Goal: Information Seeking & Learning: Learn about a topic

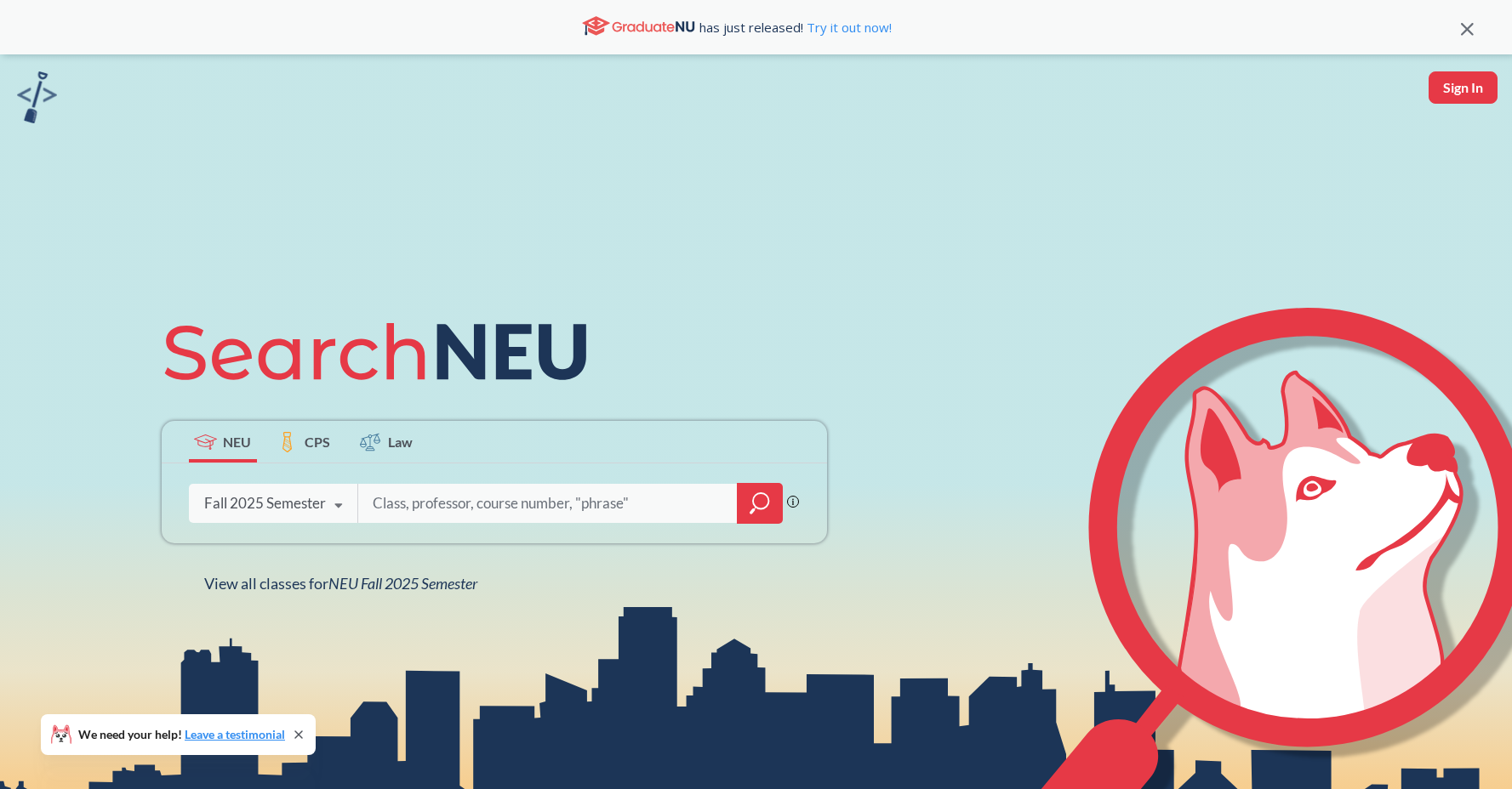
click at [407, 505] on input "search" at bounding box center [548, 503] width 354 height 36
click at [759, 508] on icon "magnifying glass" at bounding box center [759, 500] width 15 height 15
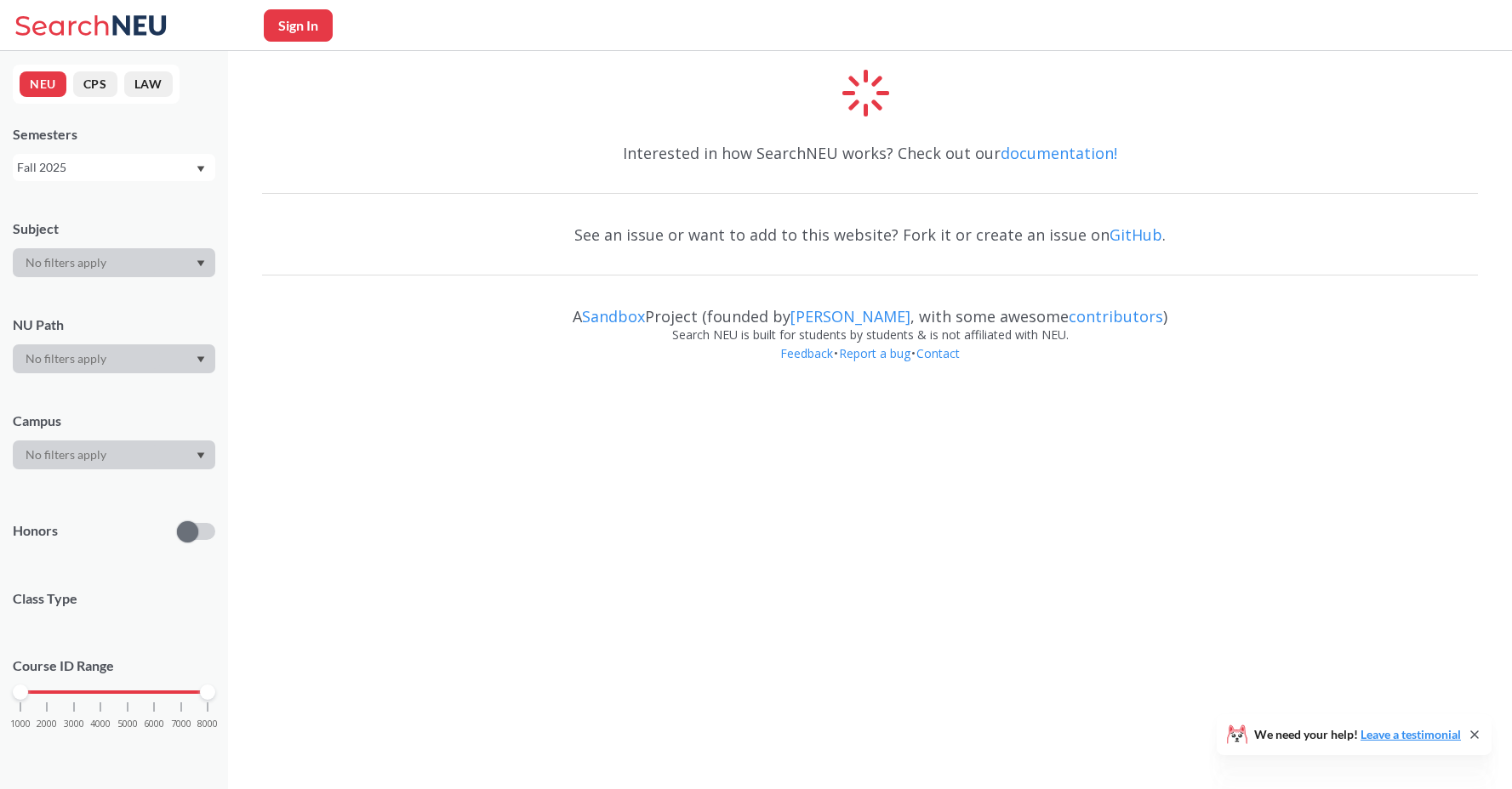
click at [111, 267] on div at bounding box center [113, 263] width 202 height 29
click at [201, 272] on div at bounding box center [113, 263] width 202 height 29
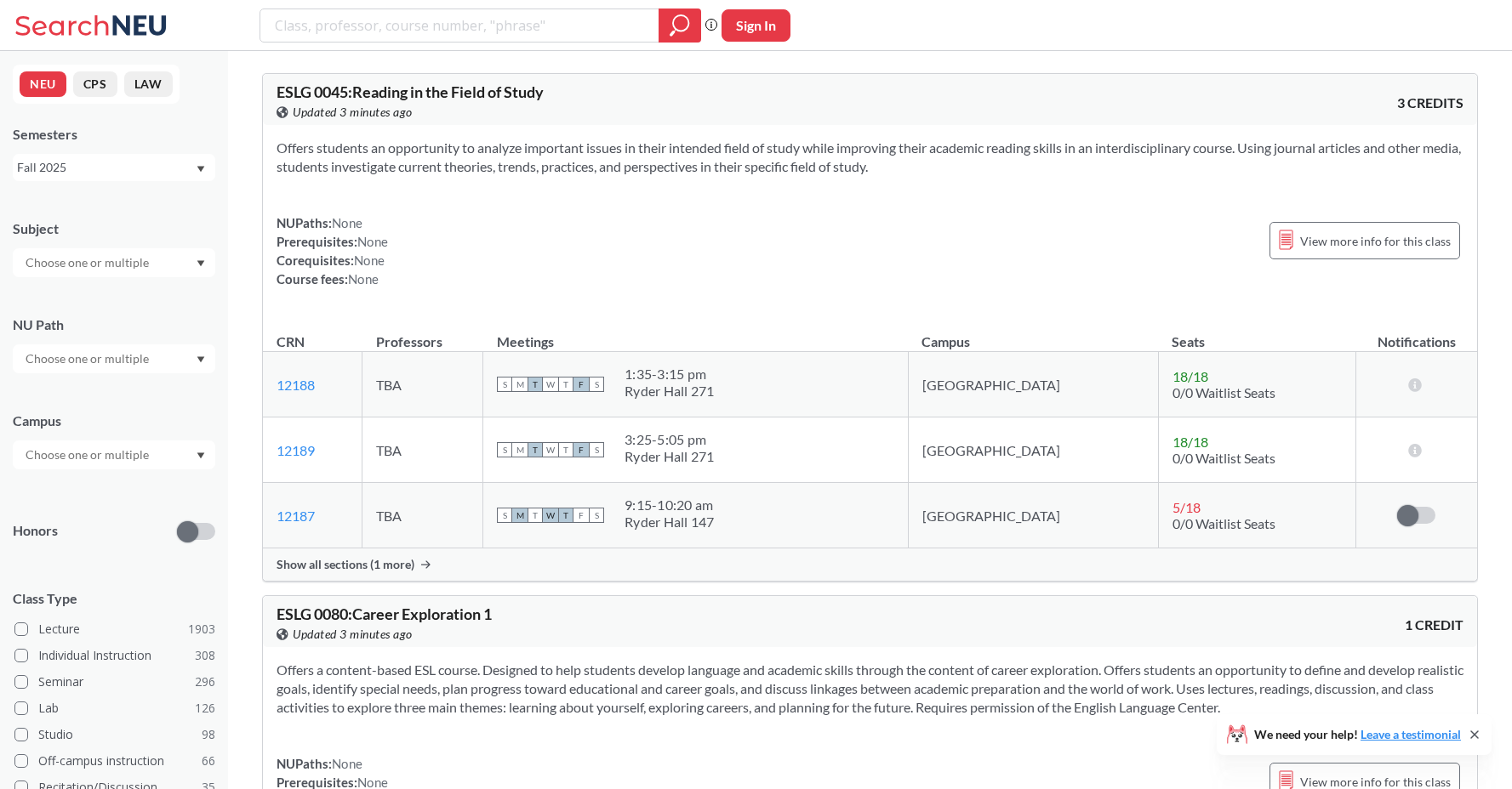
click at [153, 363] on div at bounding box center [113, 358] width 202 height 29
click at [127, 413] on span "Creative Express/Innov" at bounding box center [85, 408] width 126 height 19
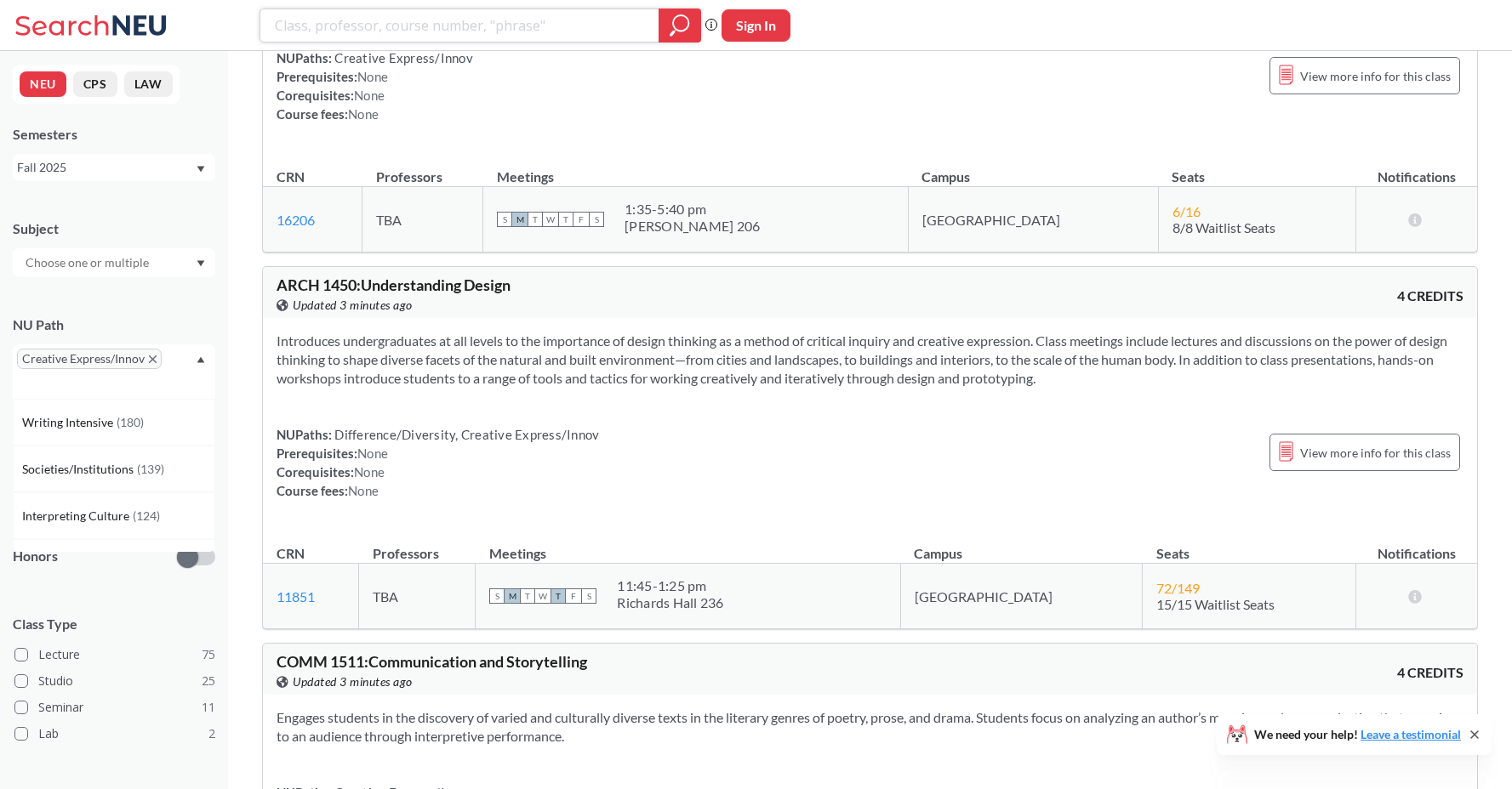
scroll to position [15029, 0]
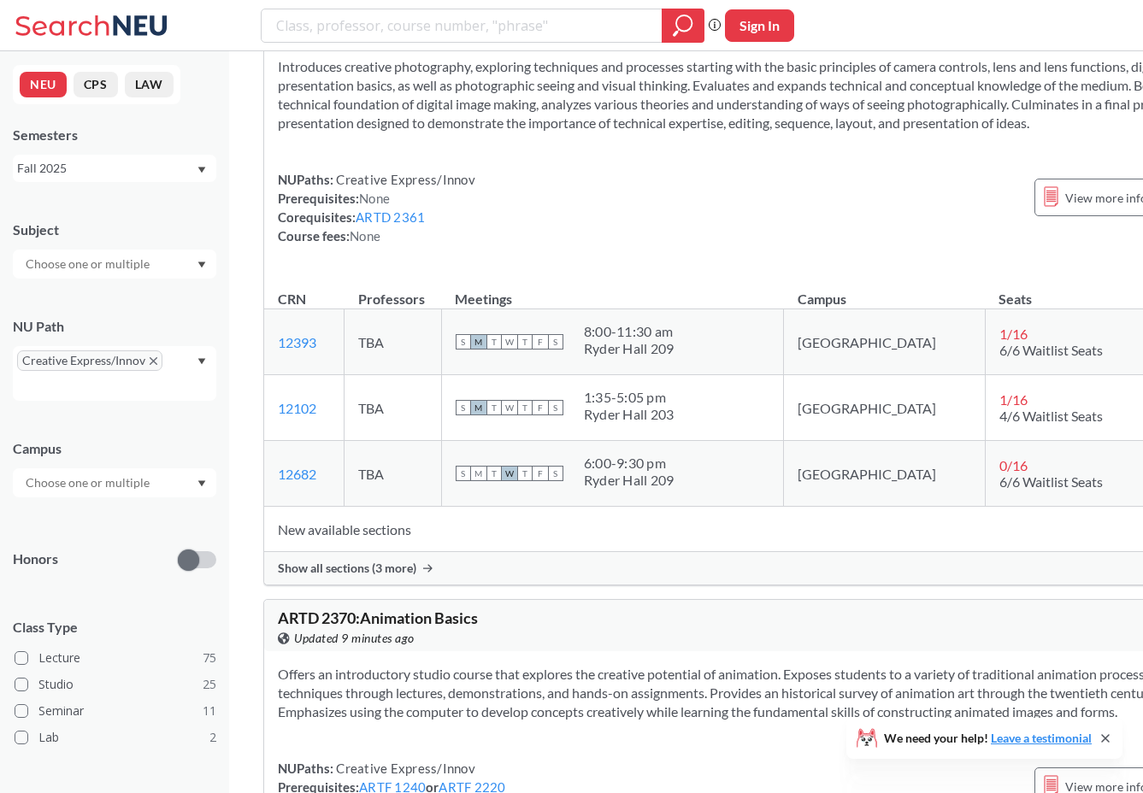
scroll to position [28036, 0]
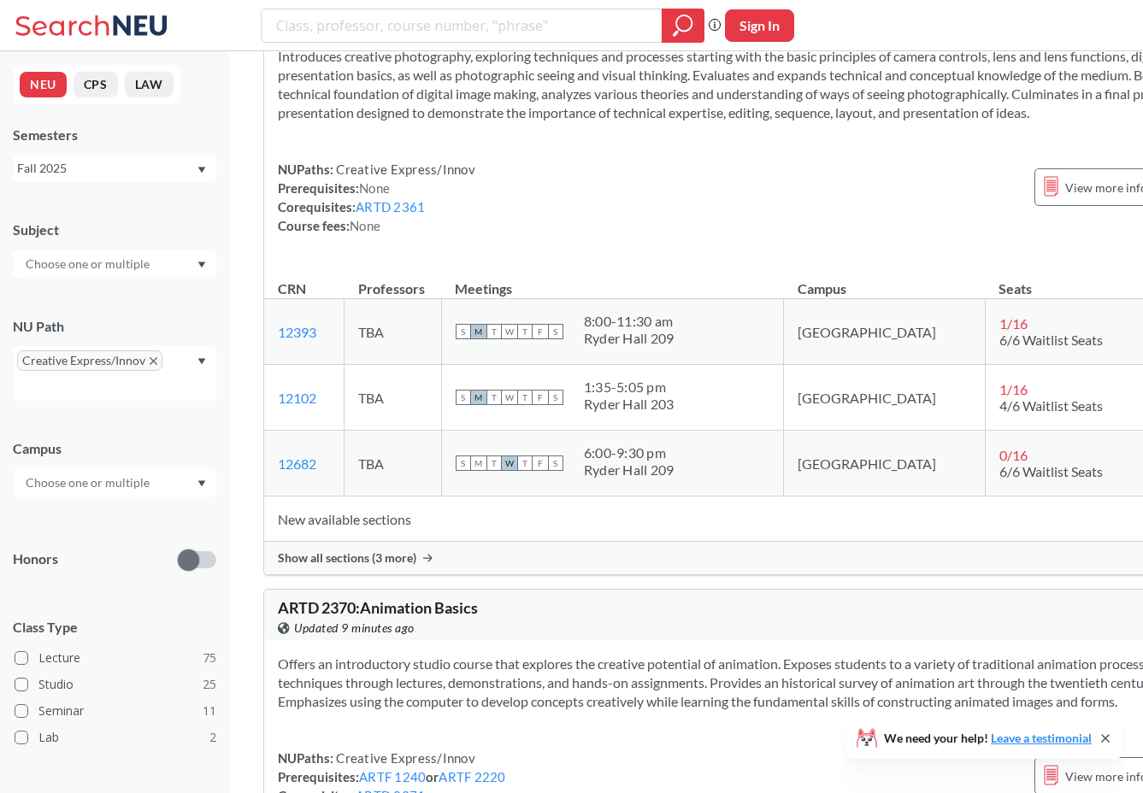
click at [358, 9] on span "ARTD 2360 : Introduction to Photography" at bounding box center [416, 0] width 276 height 19
copy div "ARTD 2360 : Introduction to Photography View this course on Banner."
click at [593, 122] on section "Introduces creative photography, exploring techniques and processes starting wi…" at bounding box center [753, 84] width 951 height 75
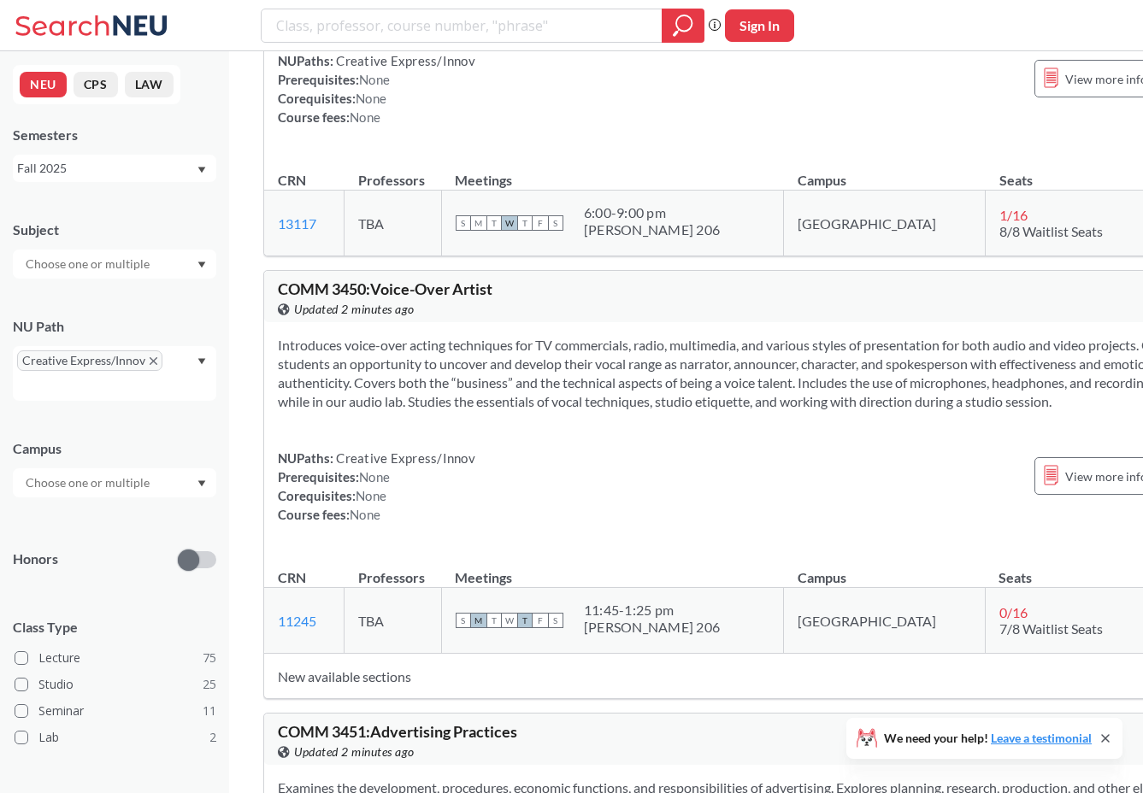
scroll to position [41377, 0]
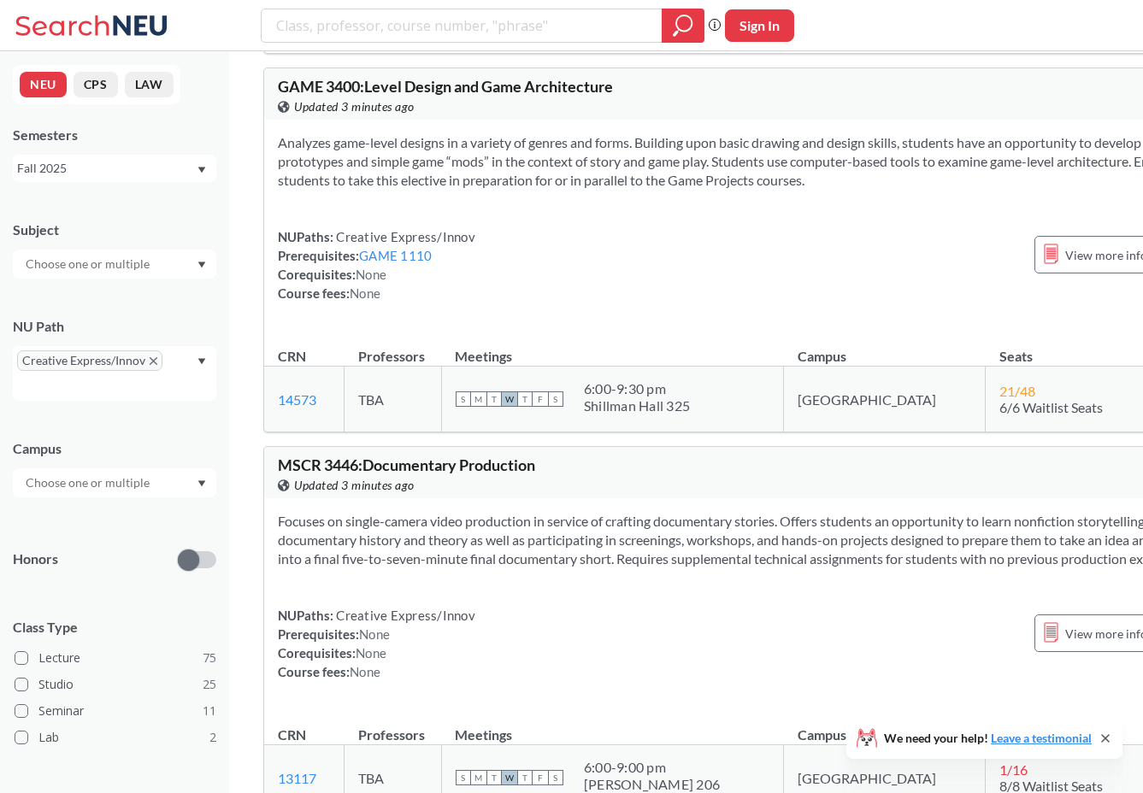
click at [154, 358] on icon "X to remove pill" at bounding box center [154, 361] width 8 height 8
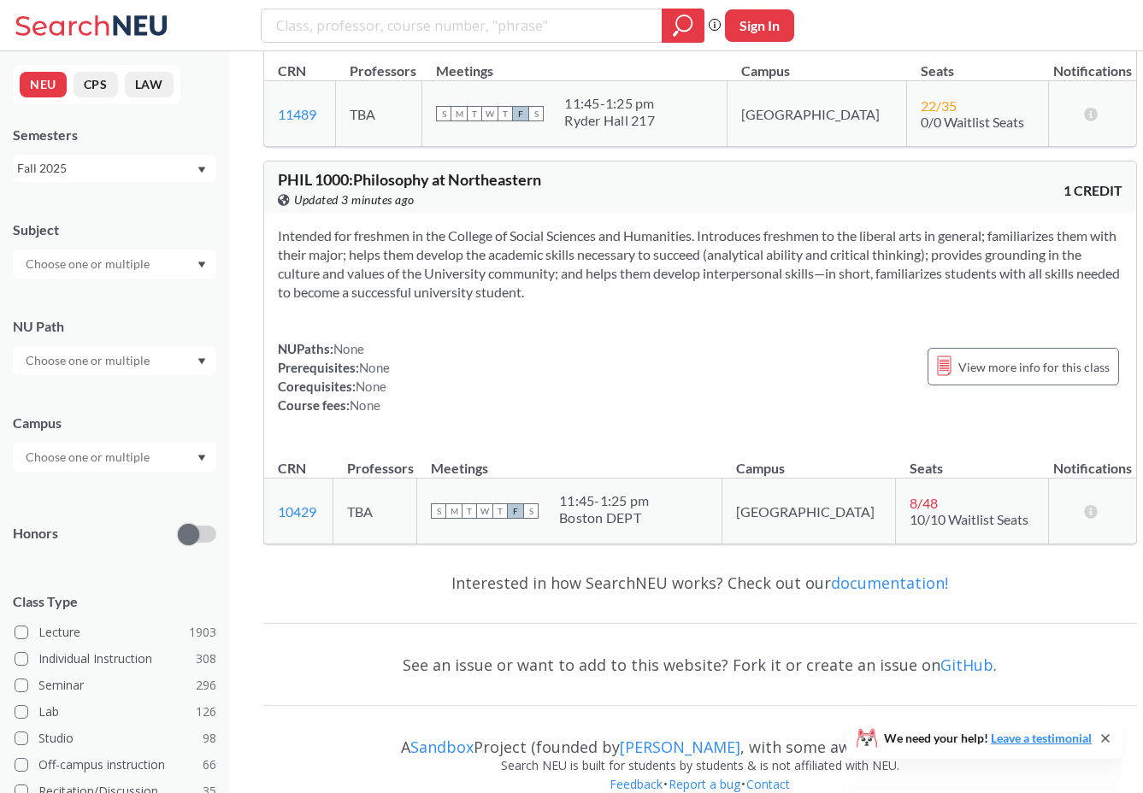
scroll to position [13822, 0]
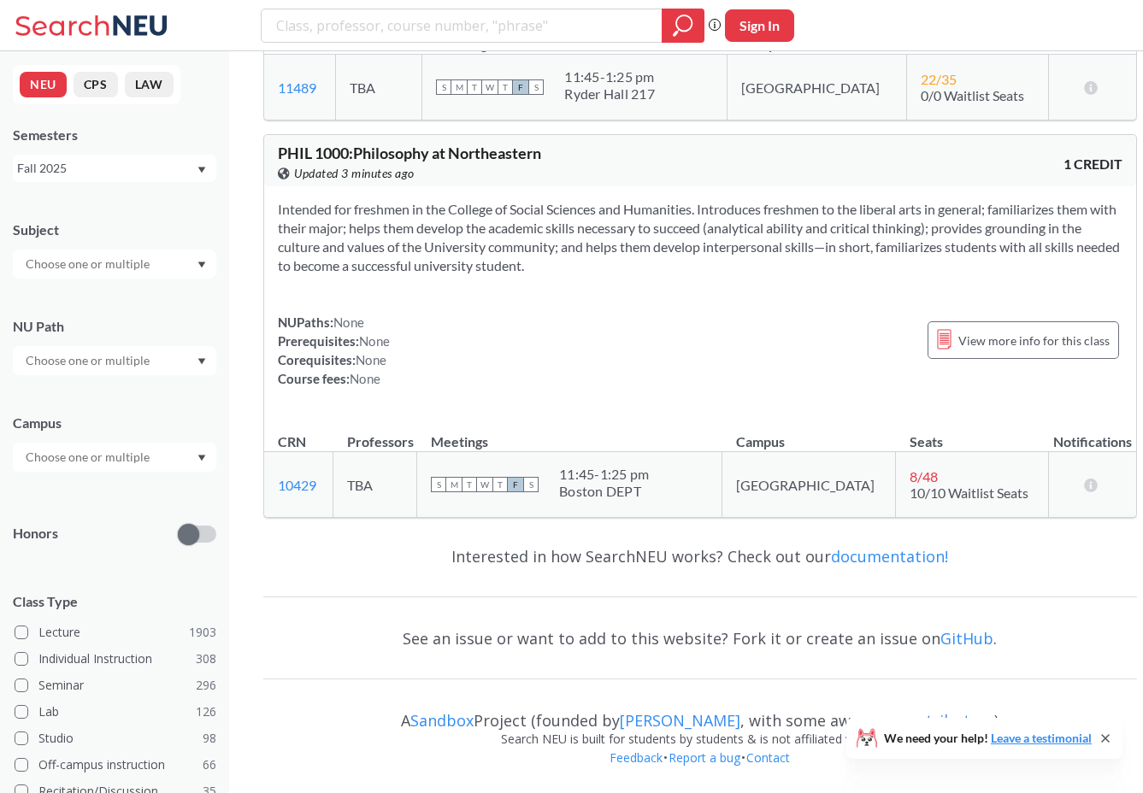
click at [167, 362] on div at bounding box center [114, 360] width 203 height 29
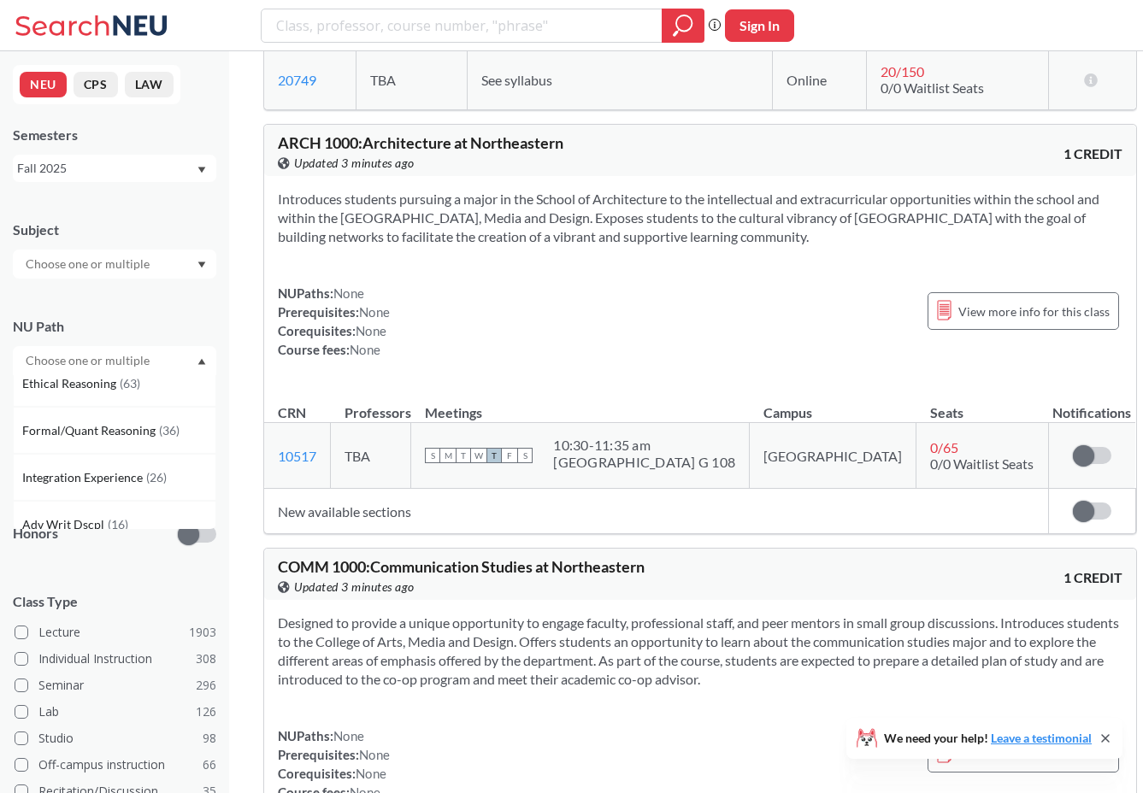
scroll to position [401, 0]
click at [146, 463] on span "( 26 )" at bounding box center [156, 468] width 21 height 15
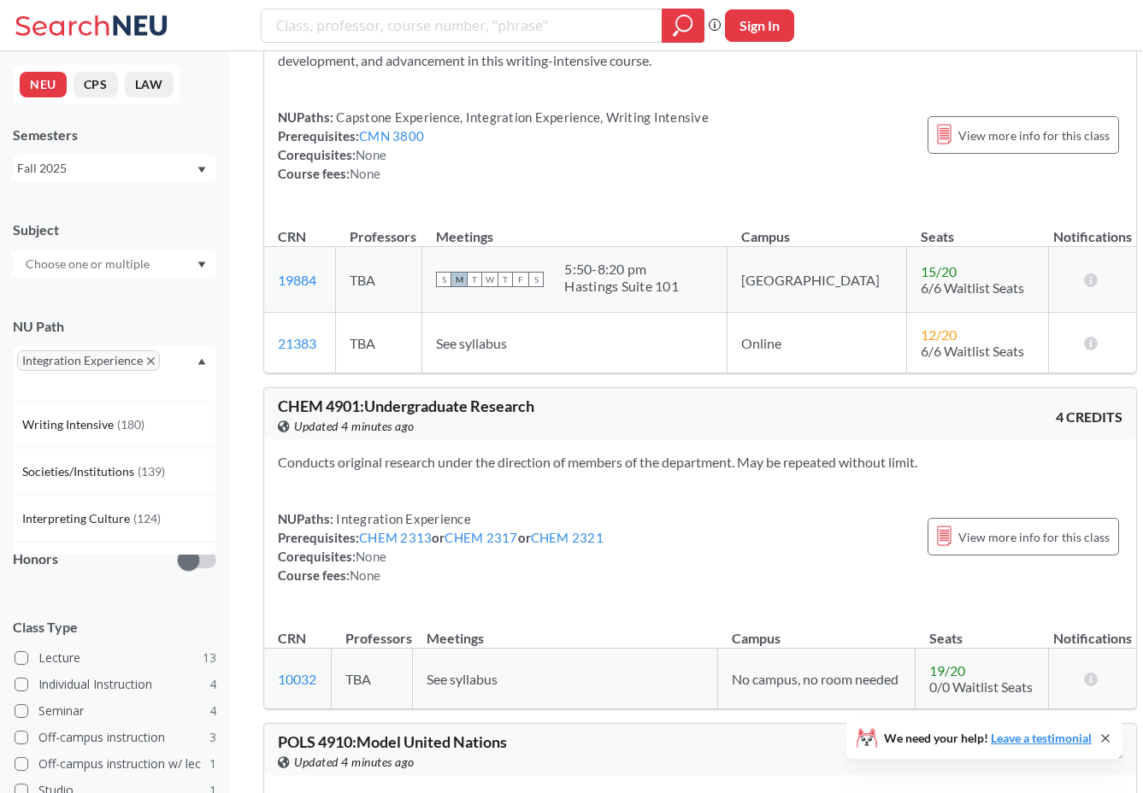
scroll to position [7342, 0]
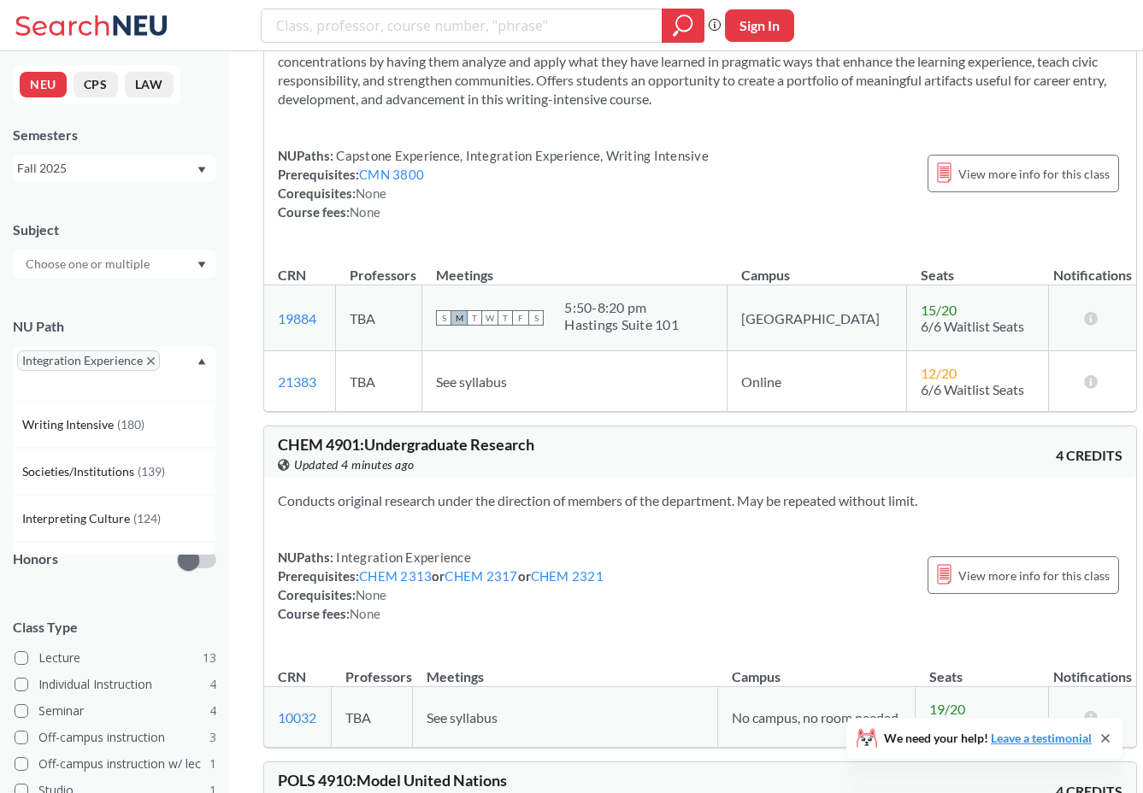
click at [149, 360] on icon "X to remove pill" at bounding box center [151, 361] width 8 height 8
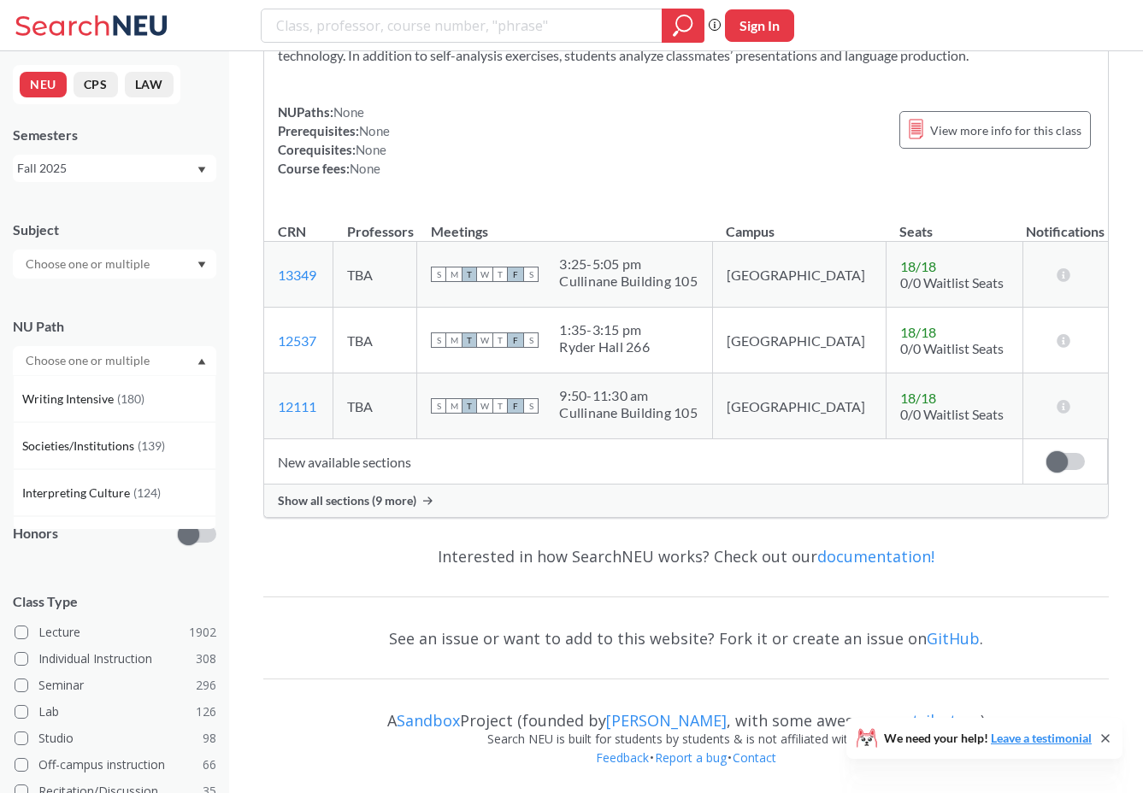
scroll to position [5288, 0]
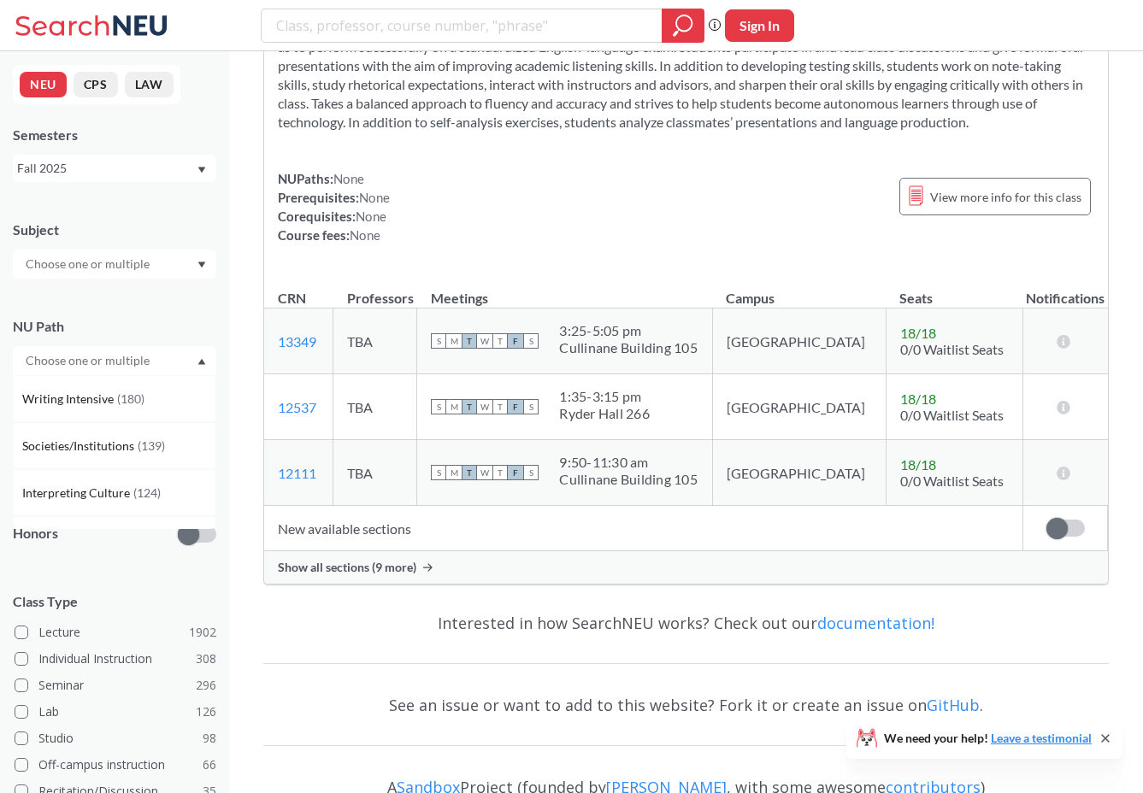
click at [140, 361] on input "text" at bounding box center [89, 360] width 144 height 21
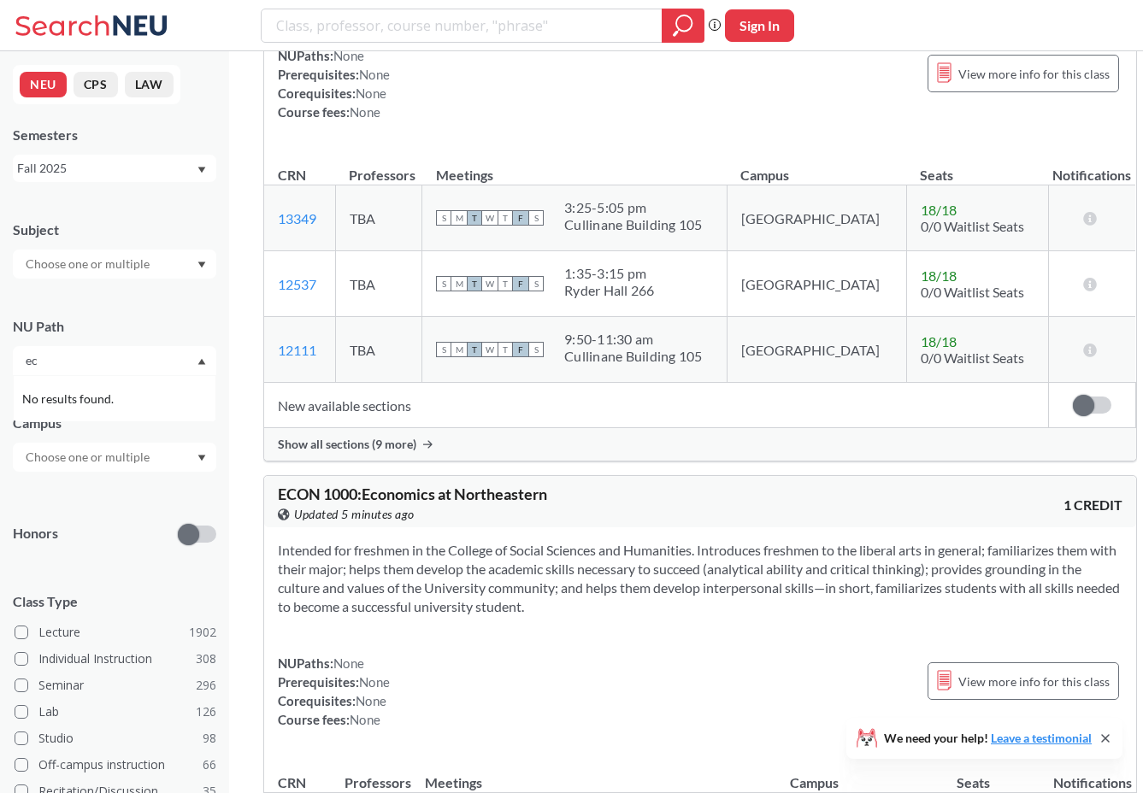
type input "e"
click at [158, 272] on div at bounding box center [114, 264] width 203 height 29
click at [132, 376] on p "Economics" at bounding box center [118, 381] width 193 height 17
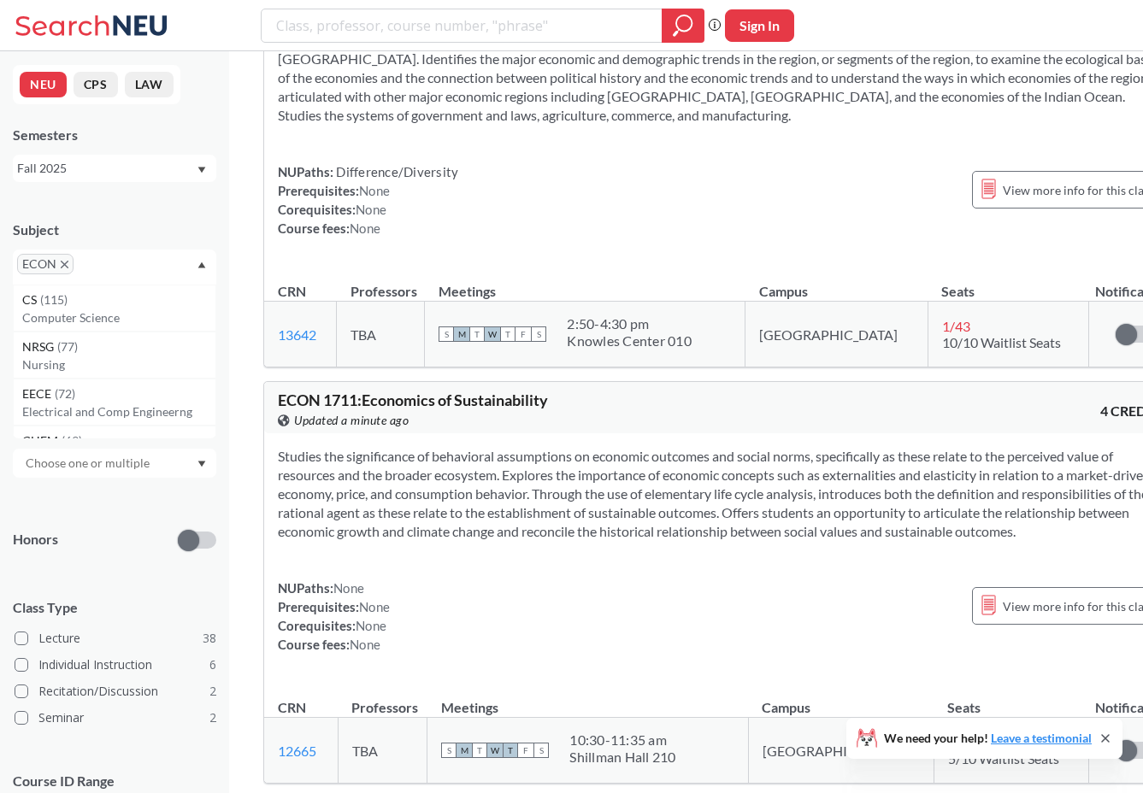
scroll to position [3539, 0]
click at [68, 268] on icon "X to remove pill" at bounding box center [65, 265] width 8 height 8
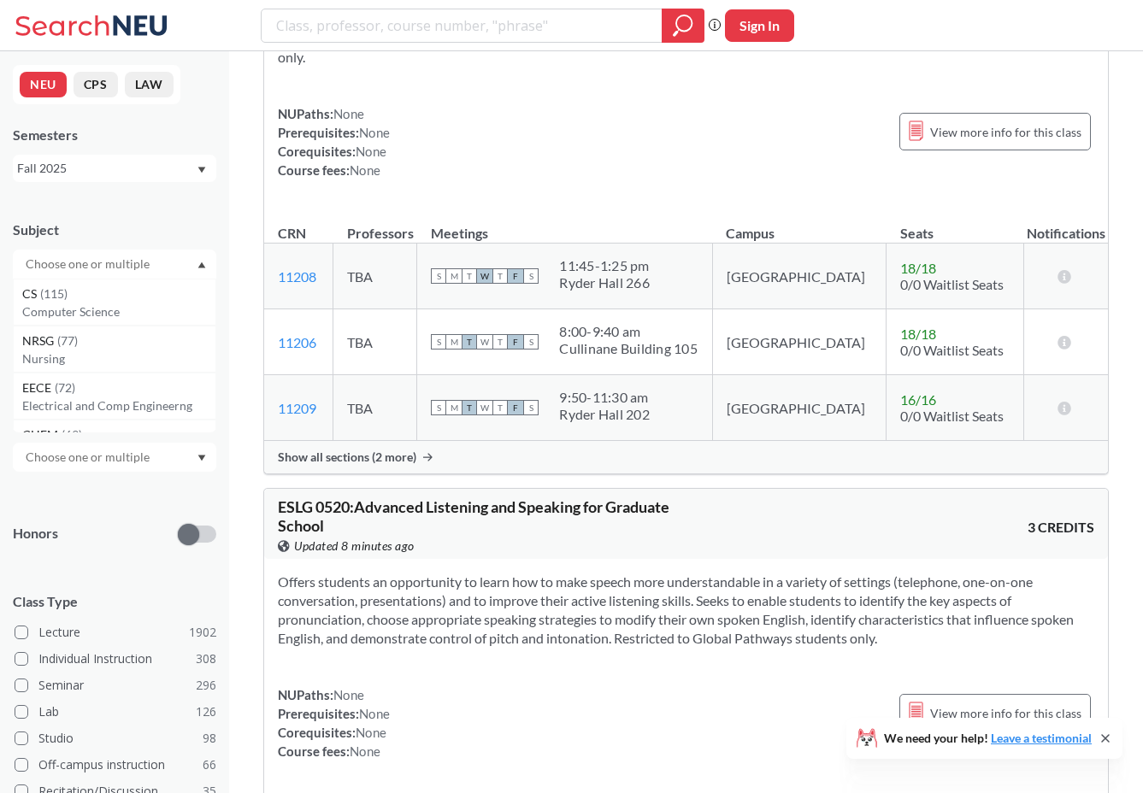
click at [135, 445] on div at bounding box center [114, 457] width 203 height 29
click at [136, 399] on div "Campus" at bounding box center [114, 434] width 203 height 75
click at [138, 345] on div "NU Path" at bounding box center [114, 337] width 203 height 75
click at [138, 350] on input "text" at bounding box center [89, 360] width 144 height 21
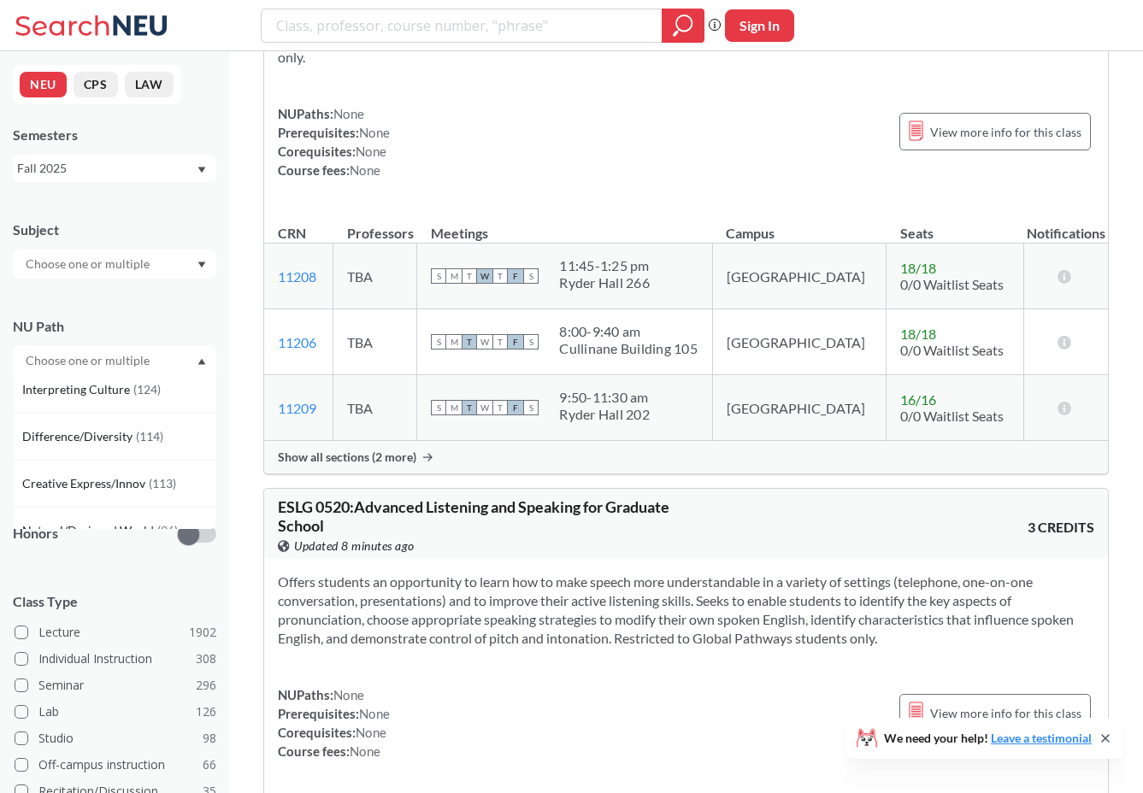
scroll to position [109, 0]
click at [103, 469] on span "Creative Express/Innov" at bounding box center [85, 478] width 127 height 19
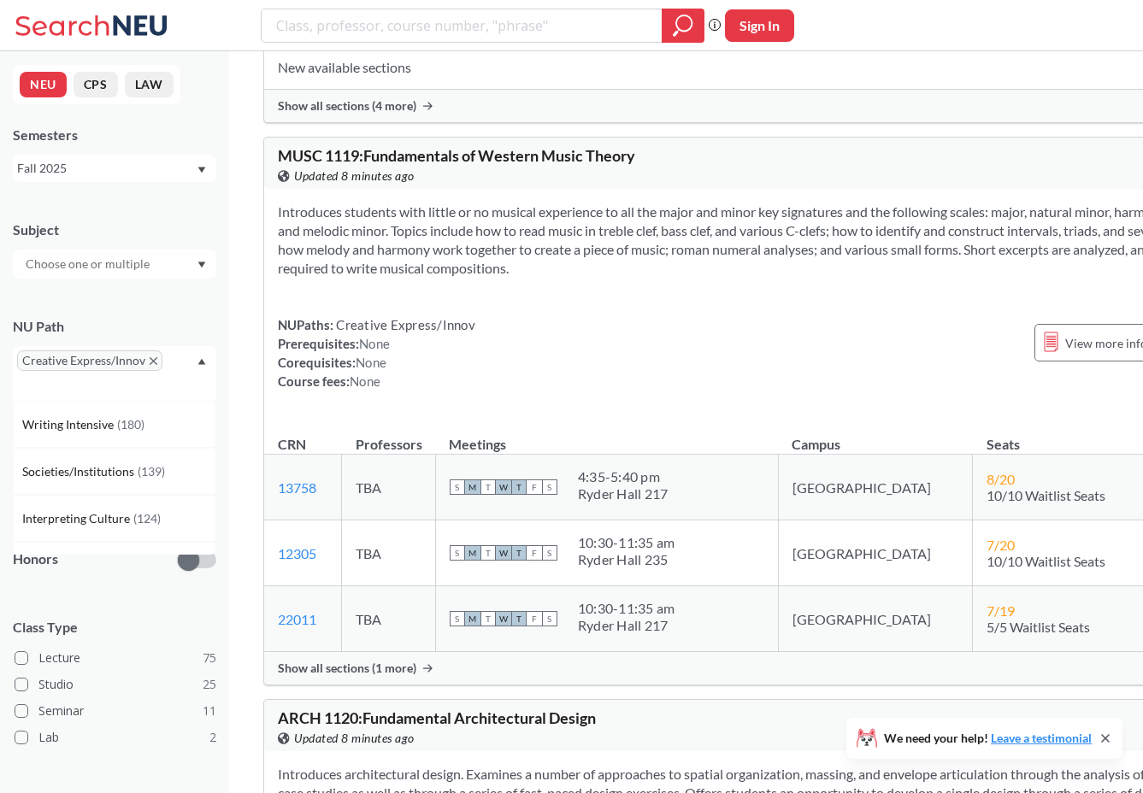
click at [127, 278] on div at bounding box center [114, 264] width 203 height 29
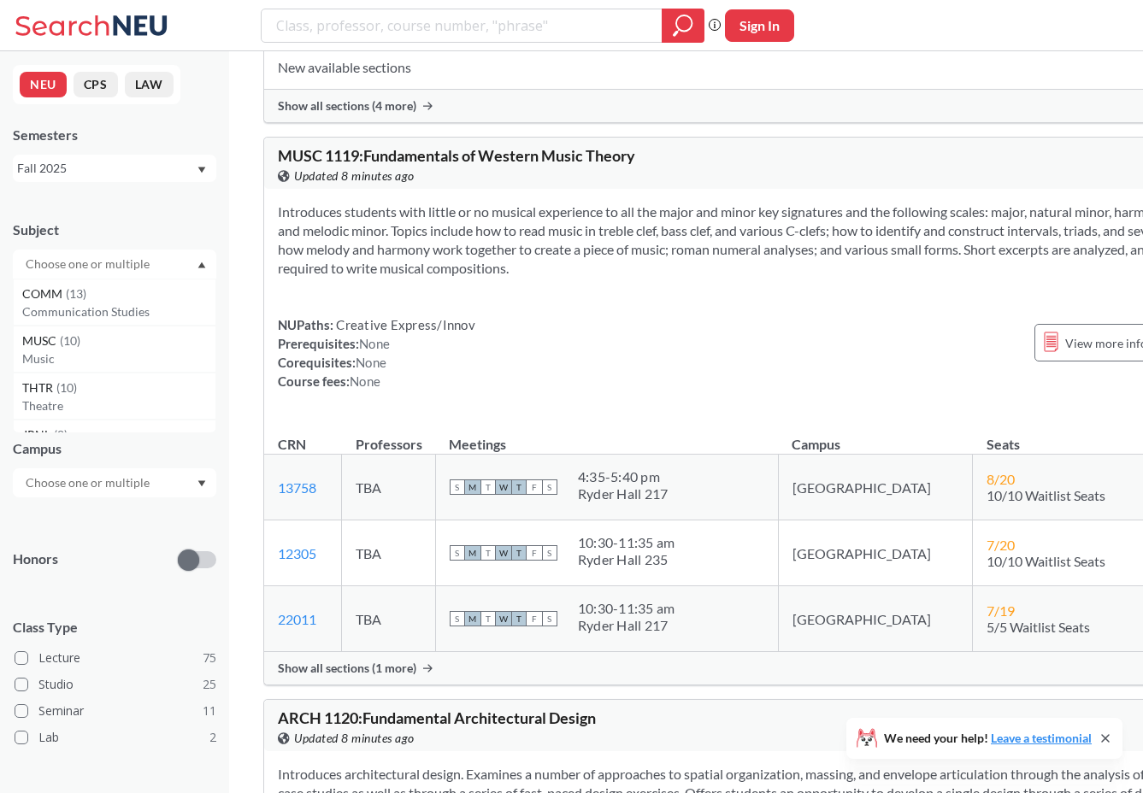
click at [202, 195] on div "NEU CPS LAW Semesters Fall 2025 Subject COMM ( 13 ) Communication Studies MUSC …" at bounding box center [114, 422] width 229 height 742
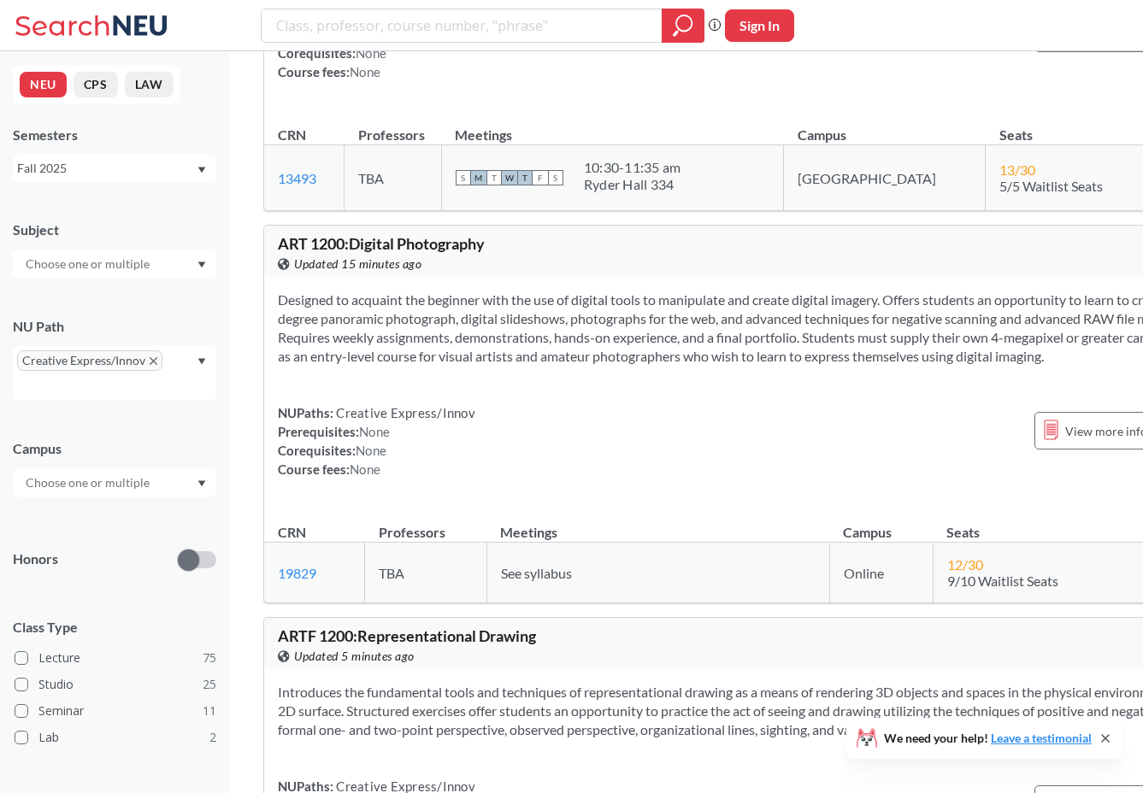
scroll to position [9176, 0]
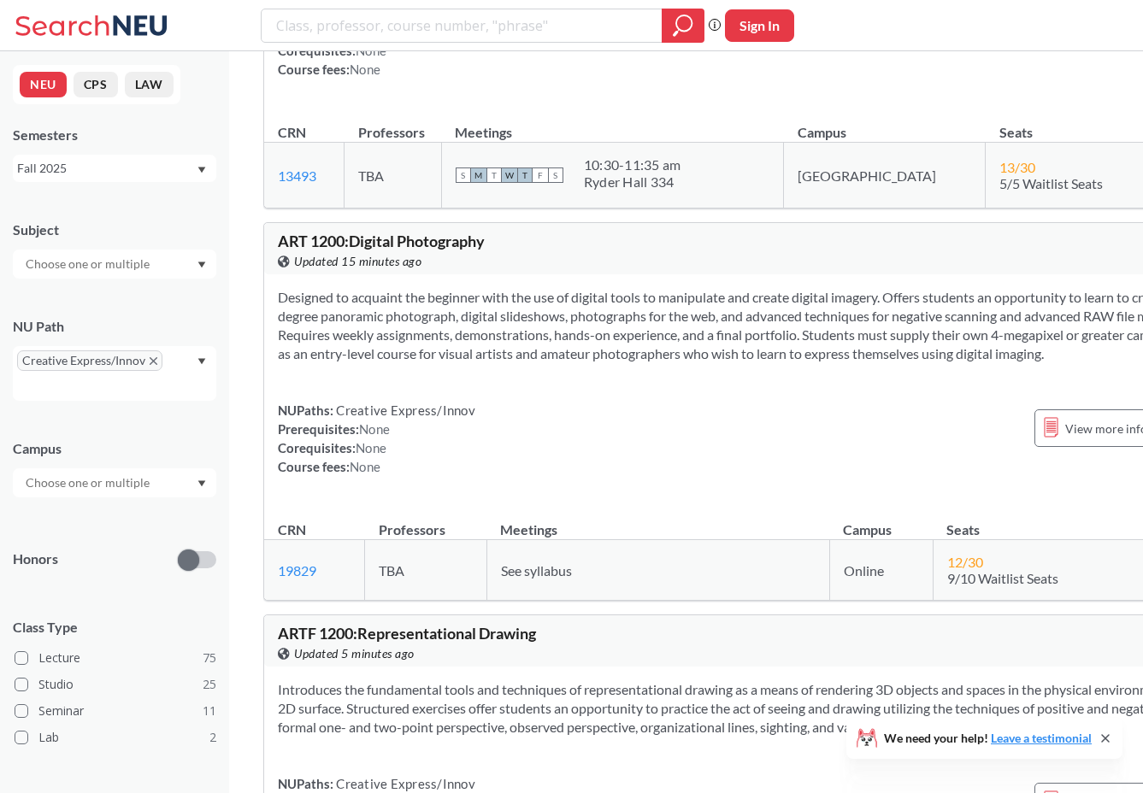
click at [368, 250] on span "ART 1200 : Digital Photography" at bounding box center [381, 241] width 207 height 19
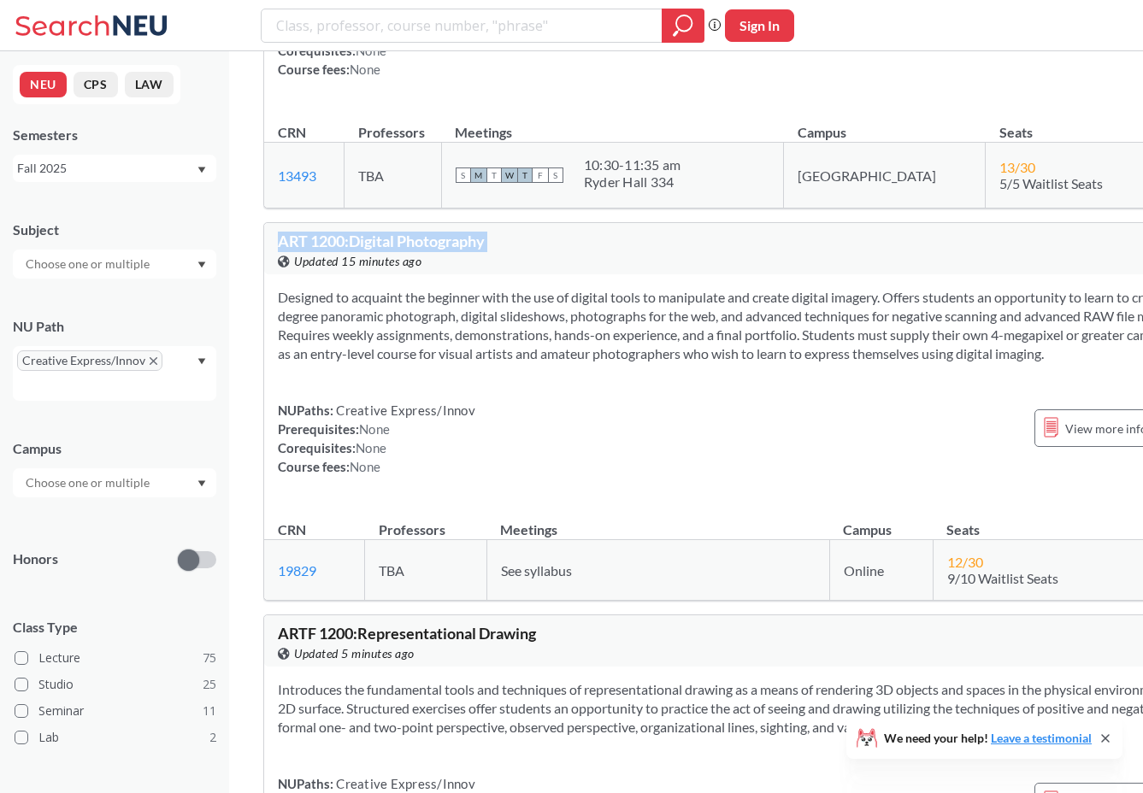
click at [368, 250] on span "ART 1200 : Digital Photography" at bounding box center [381, 241] width 207 height 19
click at [283, 250] on span "ART 1200 : Digital Photography" at bounding box center [381, 241] width 207 height 19
copy div "ART 1200 : Digital Photography View this course on Banner."
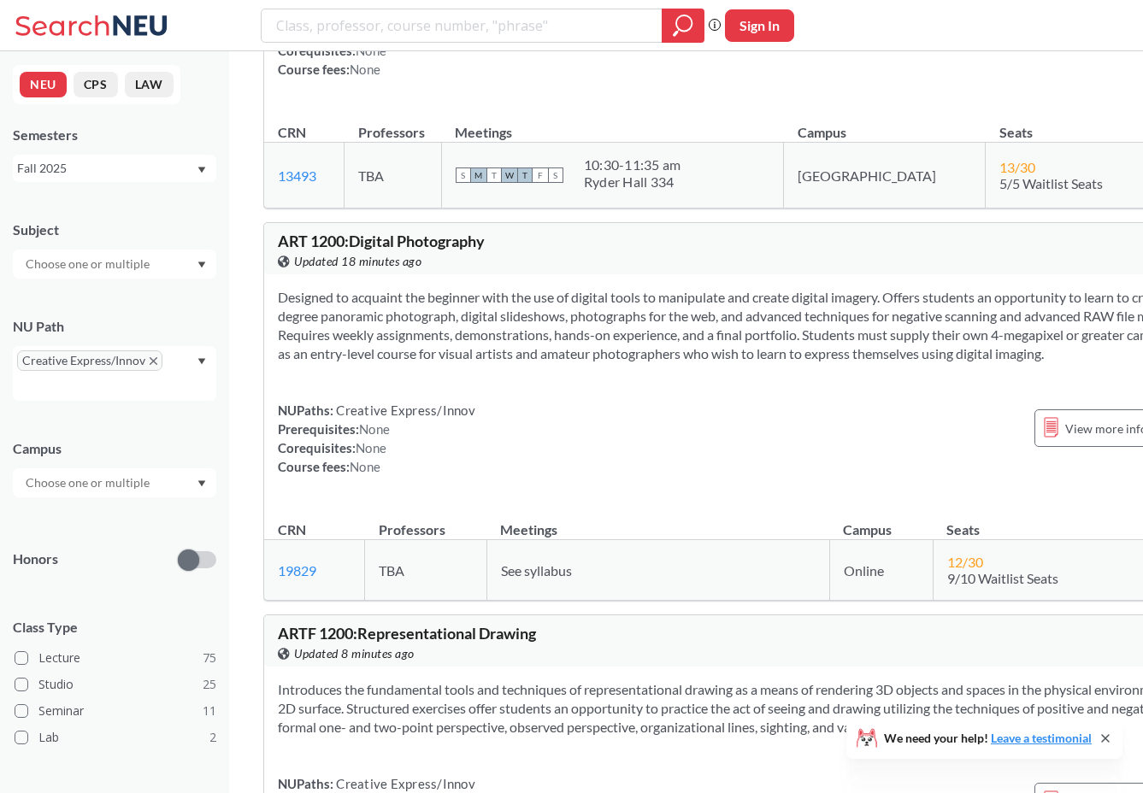
click at [552, 271] on div "View this course on Banner. Updated 18 minutes ago" at bounding box center [515, 261] width 475 height 19
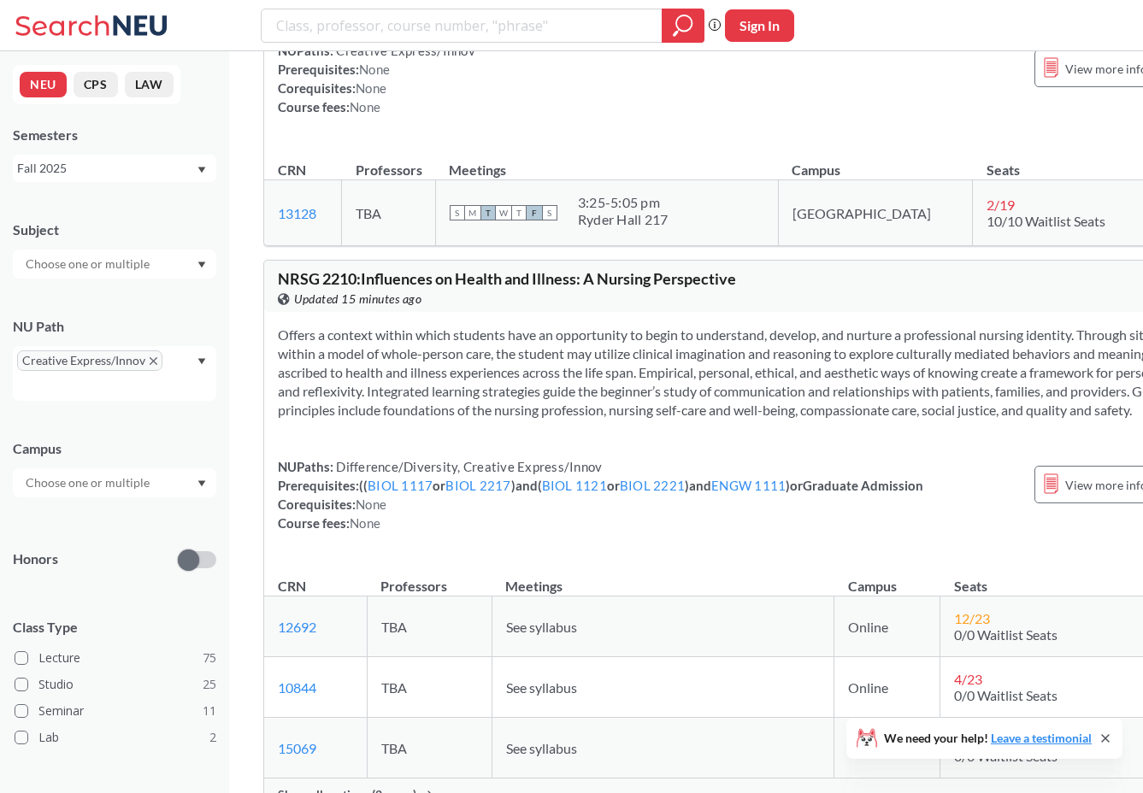
scroll to position [20418, 0]
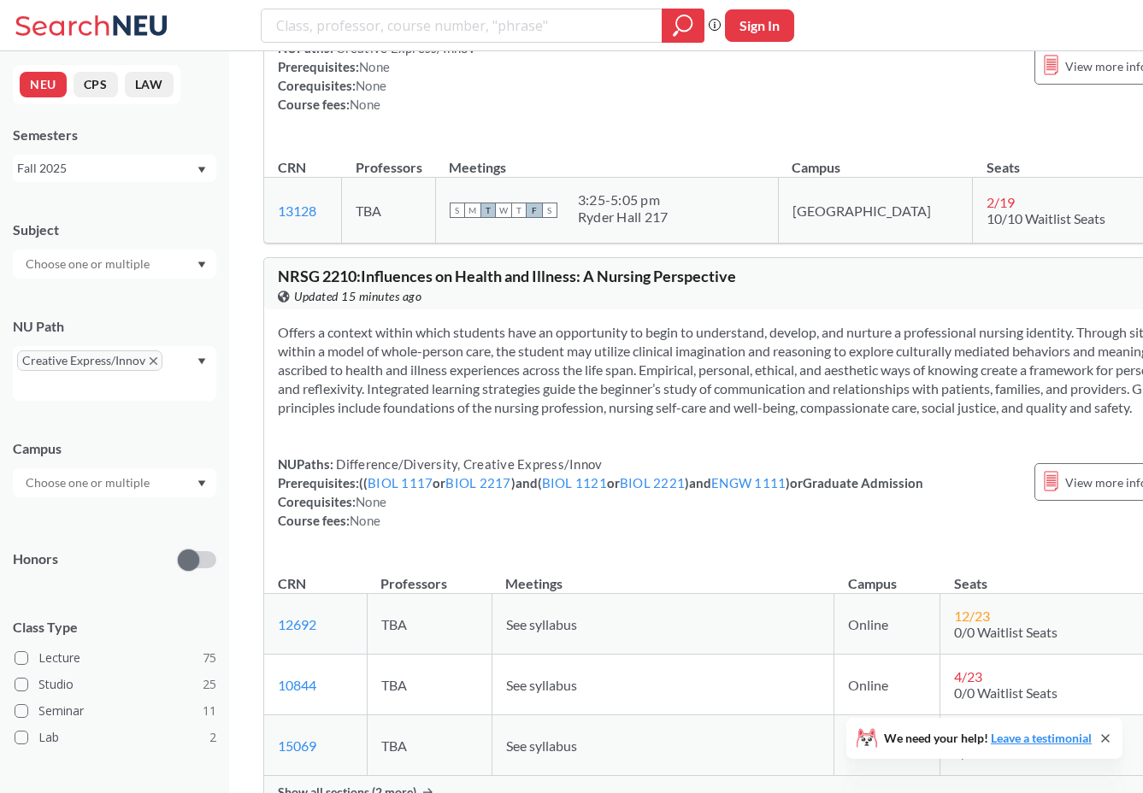
click at [699, 229] on div "S M T W T F S 3:25 - 5:05 pm Ryder Hall 217" at bounding box center [607, 210] width 315 height 38
click at [646, 226] on div "Ryder Hall 217" at bounding box center [623, 217] width 91 height 17
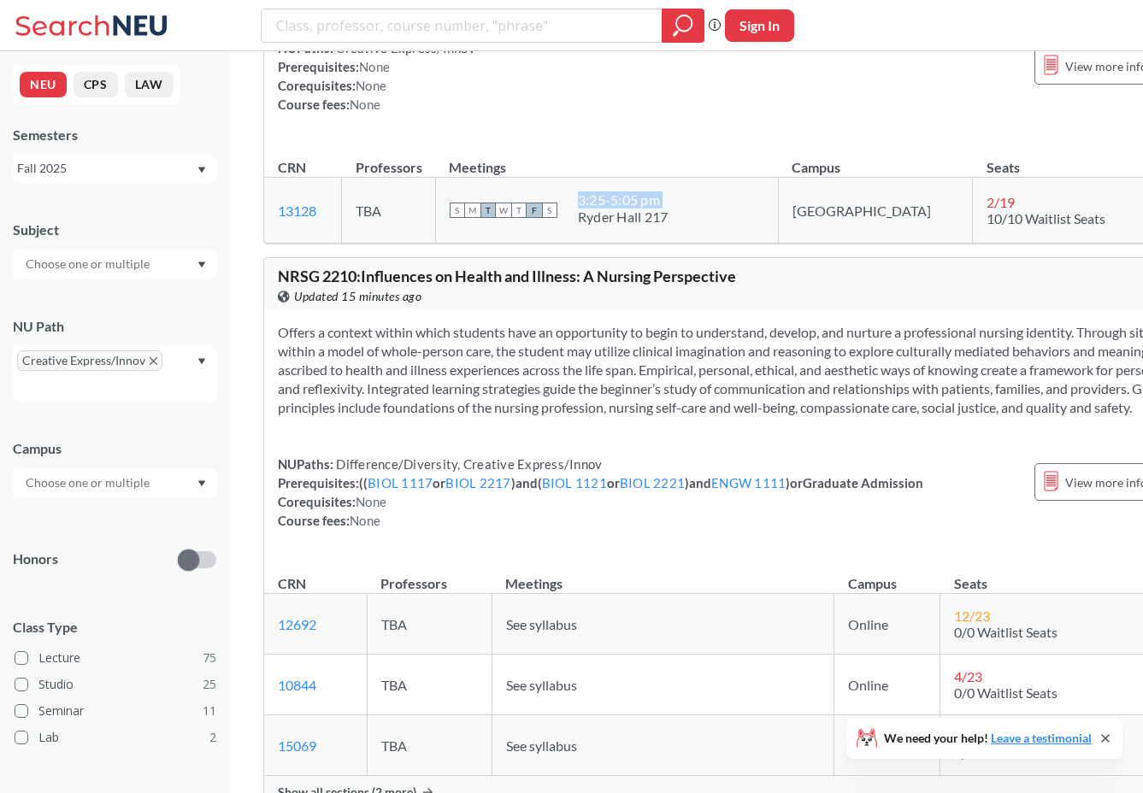
click at [646, 226] on div "Ryder Hall 217" at bounding box center [623, 217] width 91 height 17
click at [646, 209] on div "3:25 - 5:05 pm" at bounding box center [623, 199] width 91 height 17
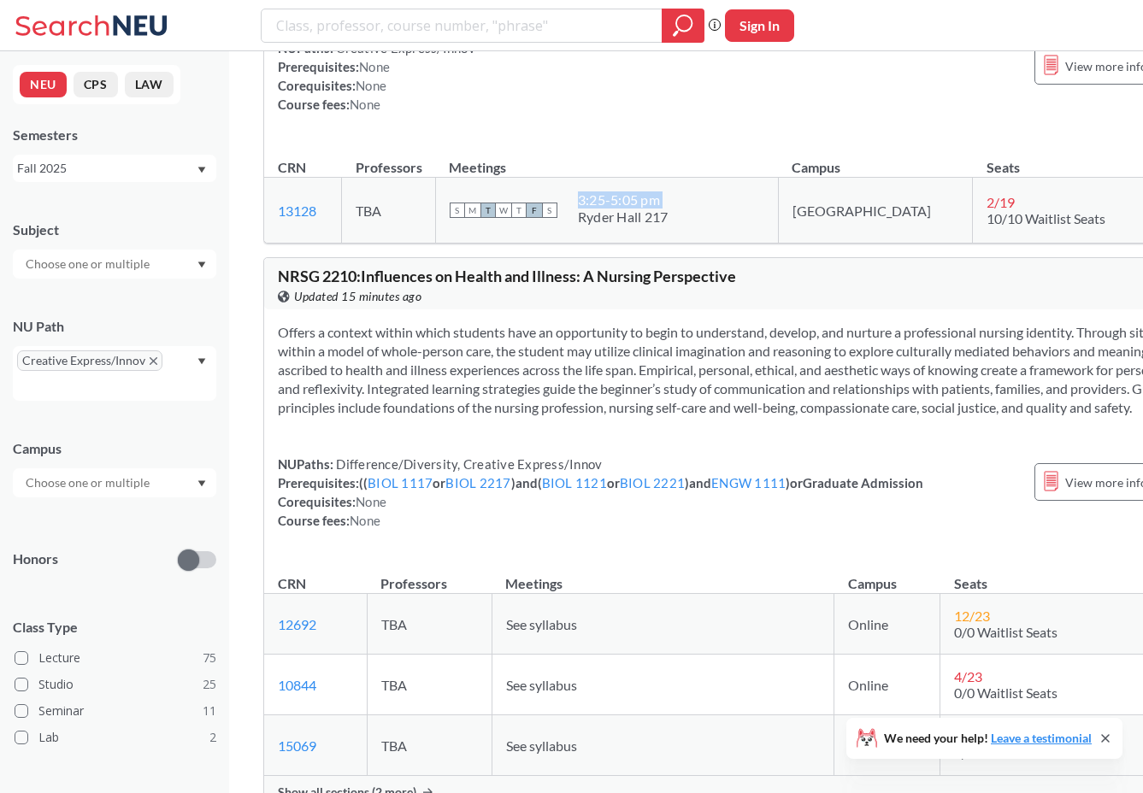
click at [646, 209] on div "3:25 - 5:05 pm" at bounding box center [623, 199] width 91 height 17
click at [647, 226] on div "Ryder Hall 217" at bounding box center [623, 217] width 91 height 17
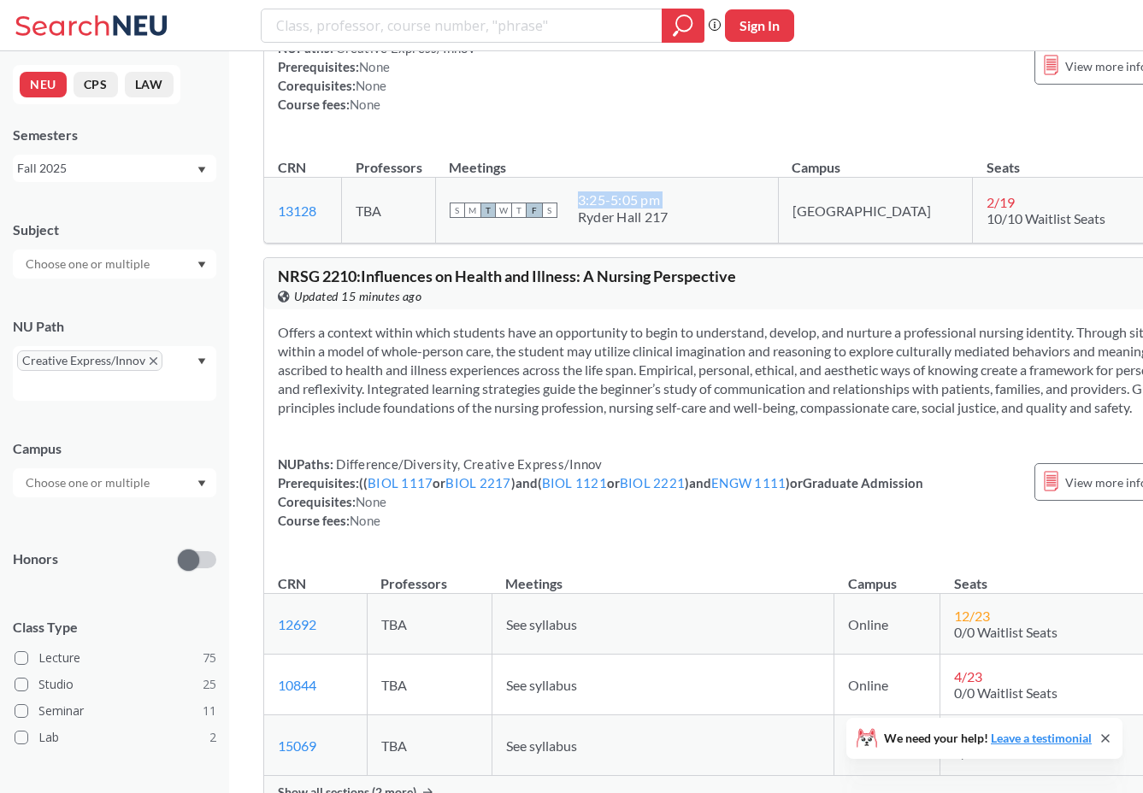
click at [647, 226] on div "Ryder Hall 217" at bounding box center [623, 217] width 91 height 17
click at [647, 209] on div "3:25 - 5:05 pm" at bounding box center [623, 199] width 91 height 17
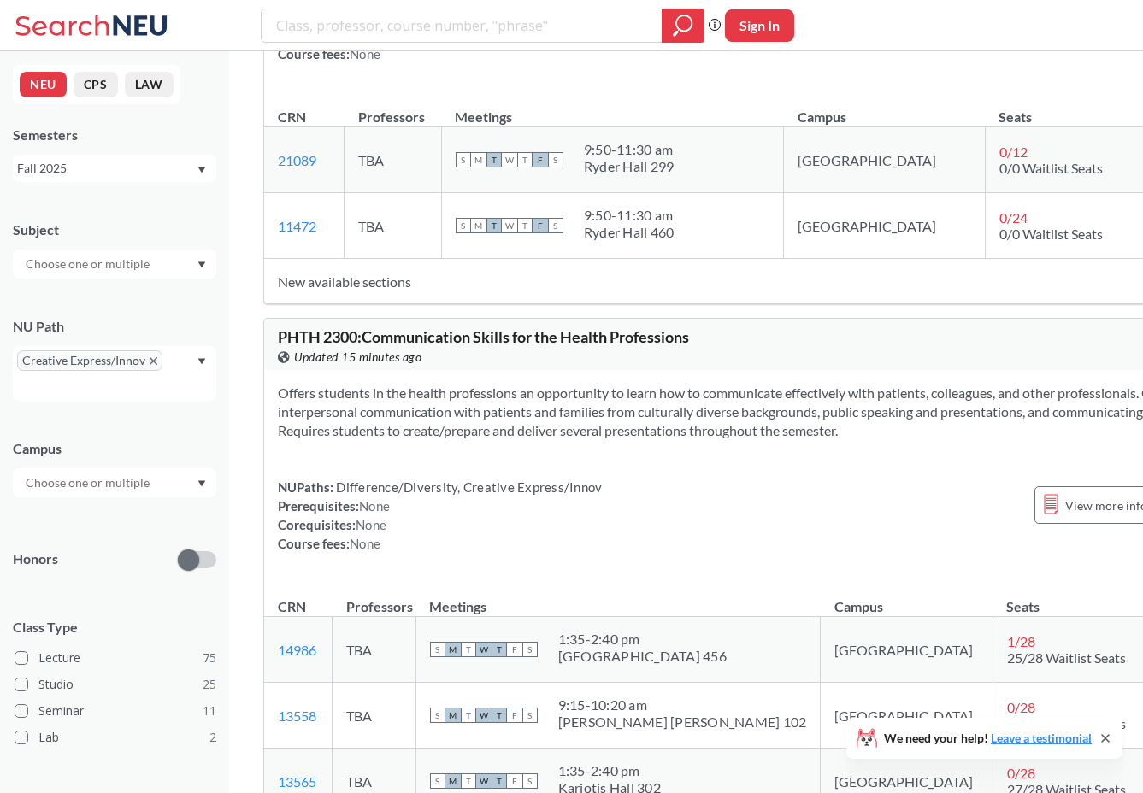
scroll to position [21850, 0]
click at [662, 174] on div "Ryder Hall 299" at bounding box center [629, 164] width 91 height 17
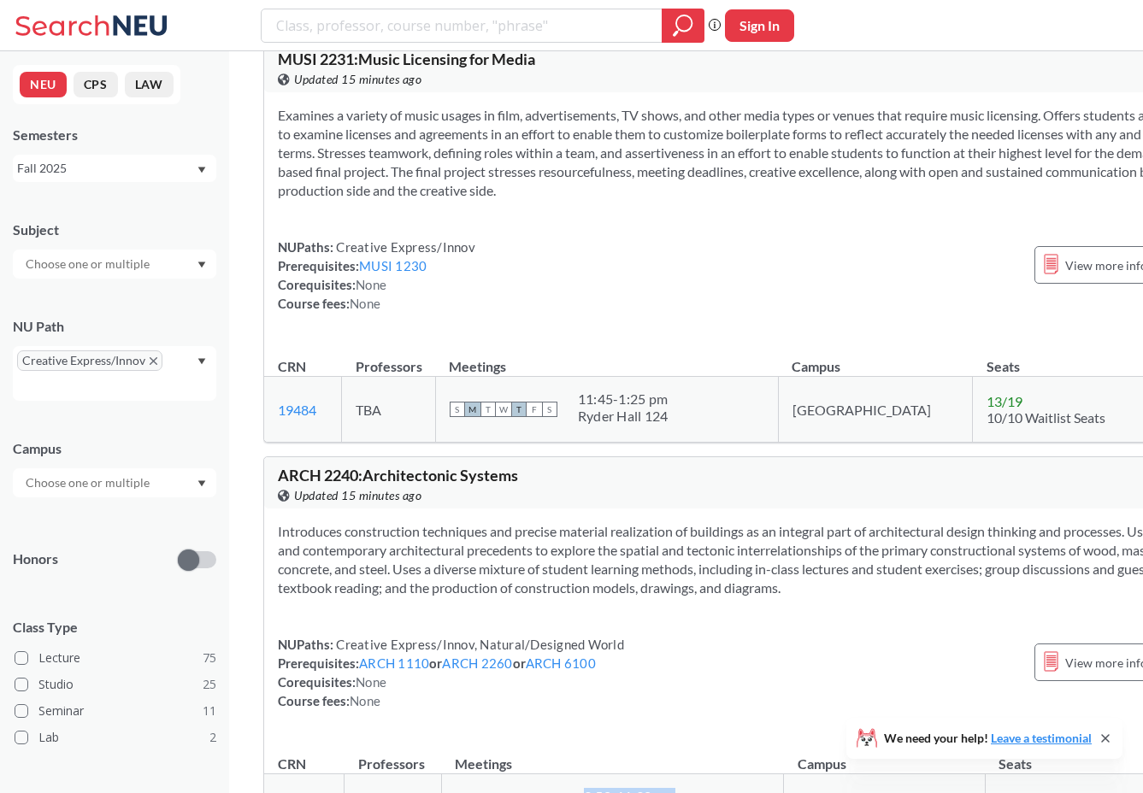
scroll to position [21126, 0]
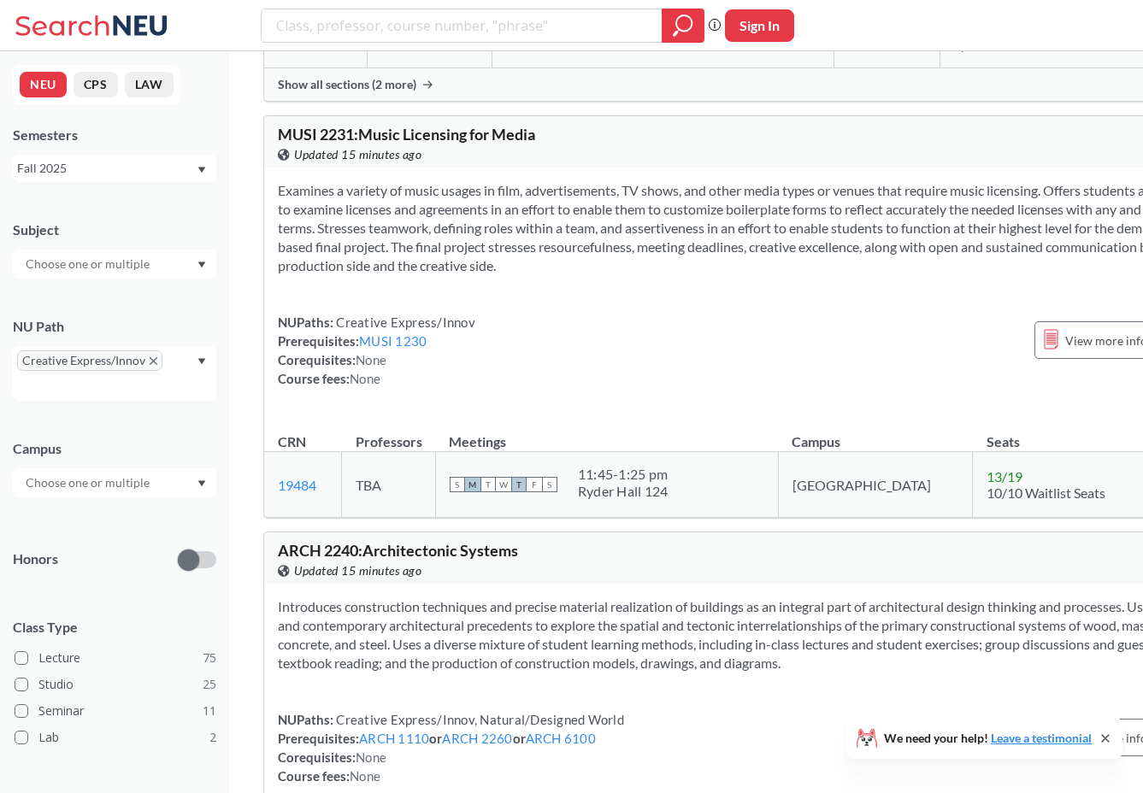
click at [662, 275] on section "Examines a variety of music usages in film, advertisements, TV shows, and other…" at bounding box center [753, 228] width 951 height 94
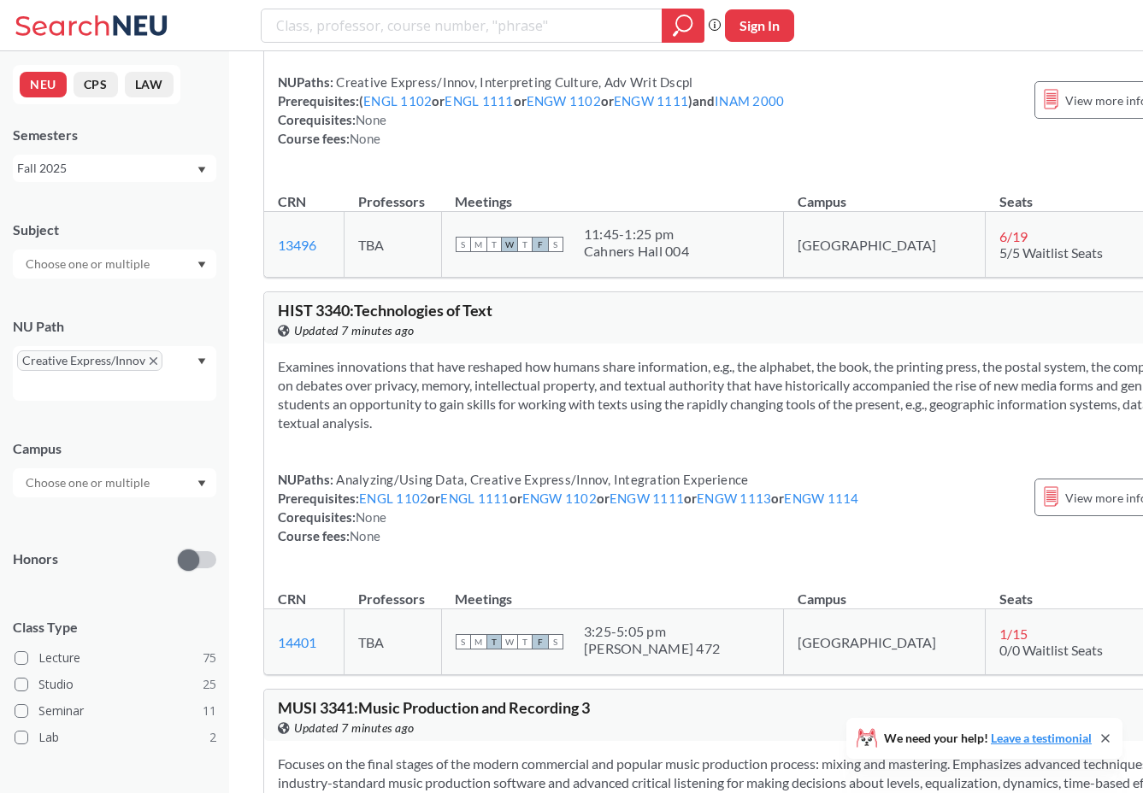
scroll to position [38022, 0]
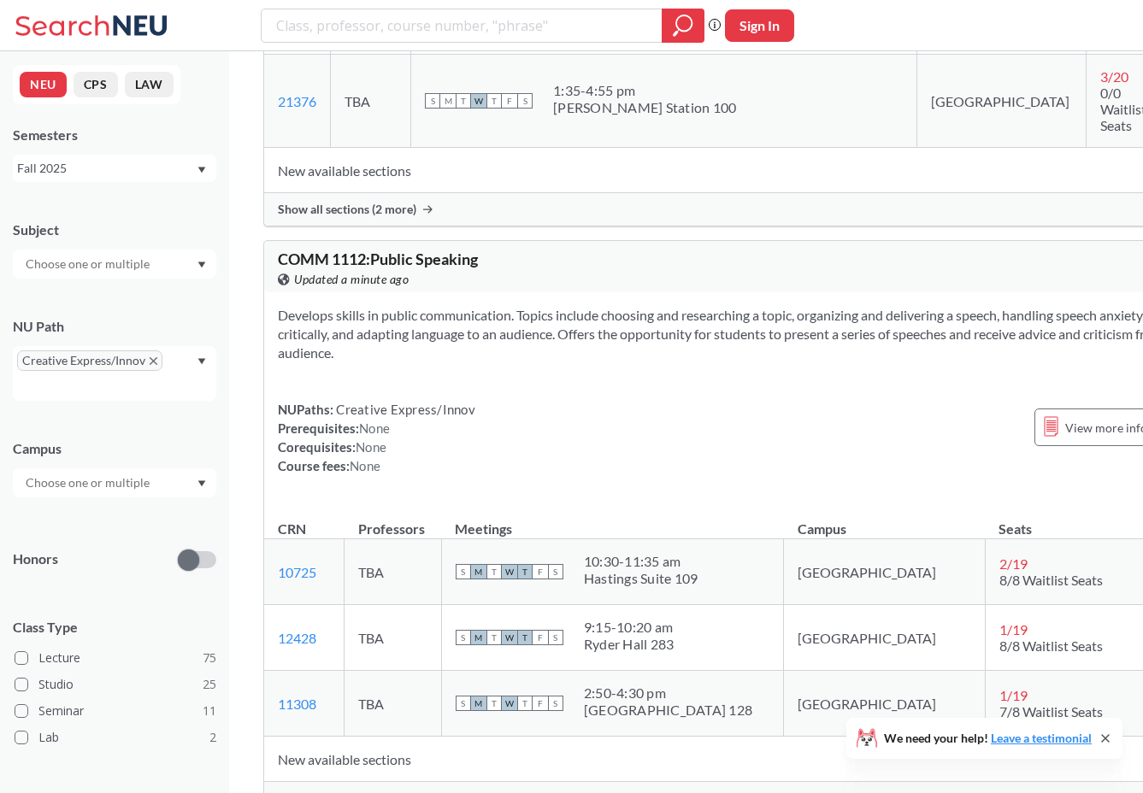
scroll to position [0, 0]
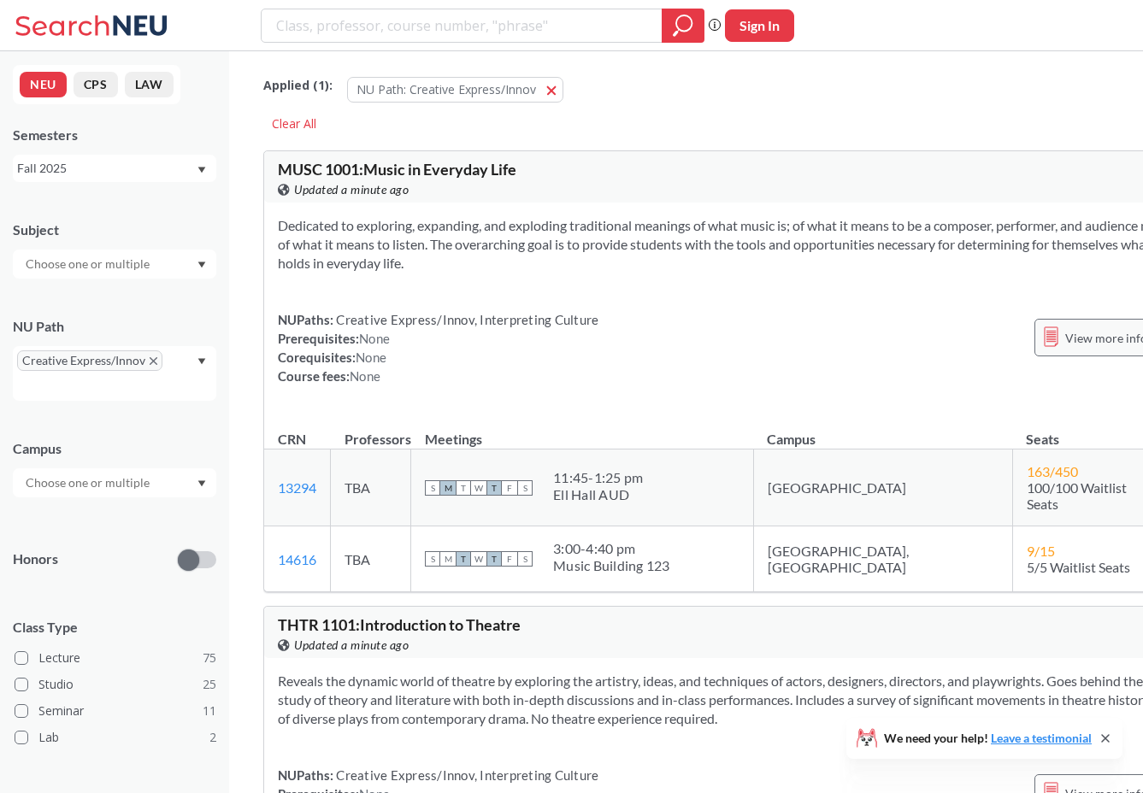
click at [1046, 337] on line at bounding box center [1050, 337] width 9 height 0
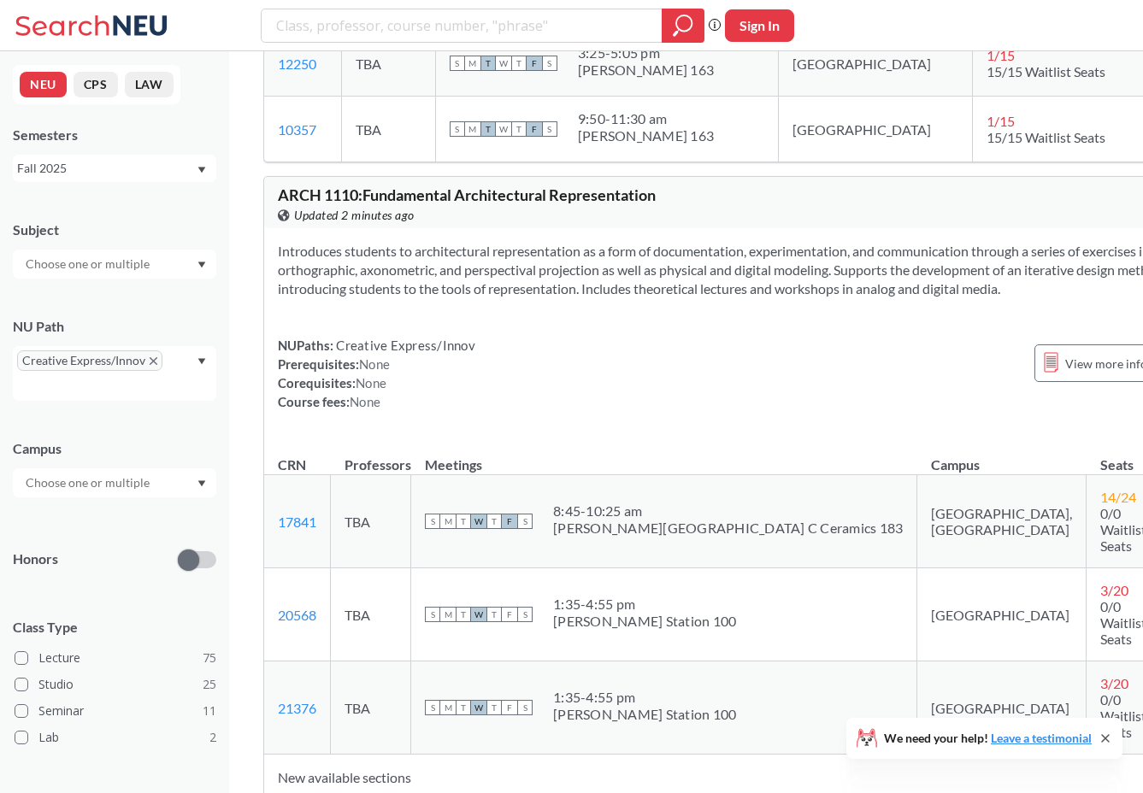
scroll to position [1274, 0]
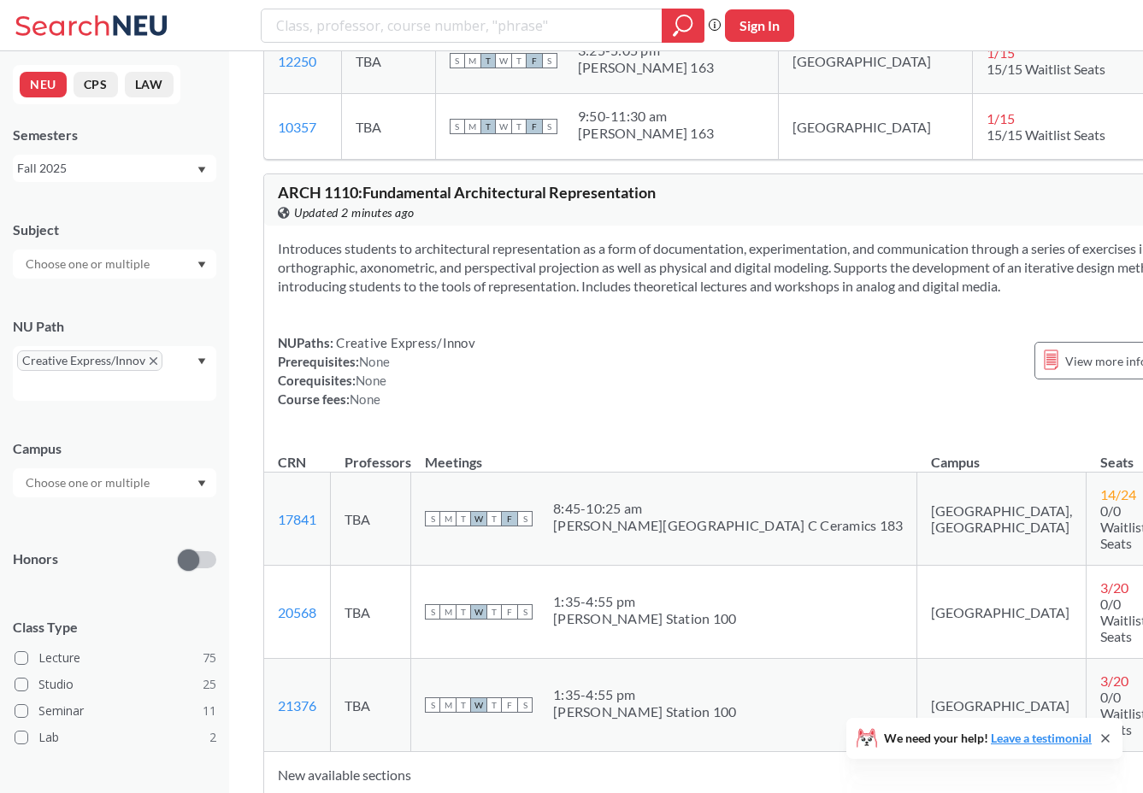
click at [153, 477] on input "text" at bounding box center [89, 483] width 144 height 21
click at [115, 524] on div "Boston ( 103 )" at bounding box center [118, 521] width 193 height 19
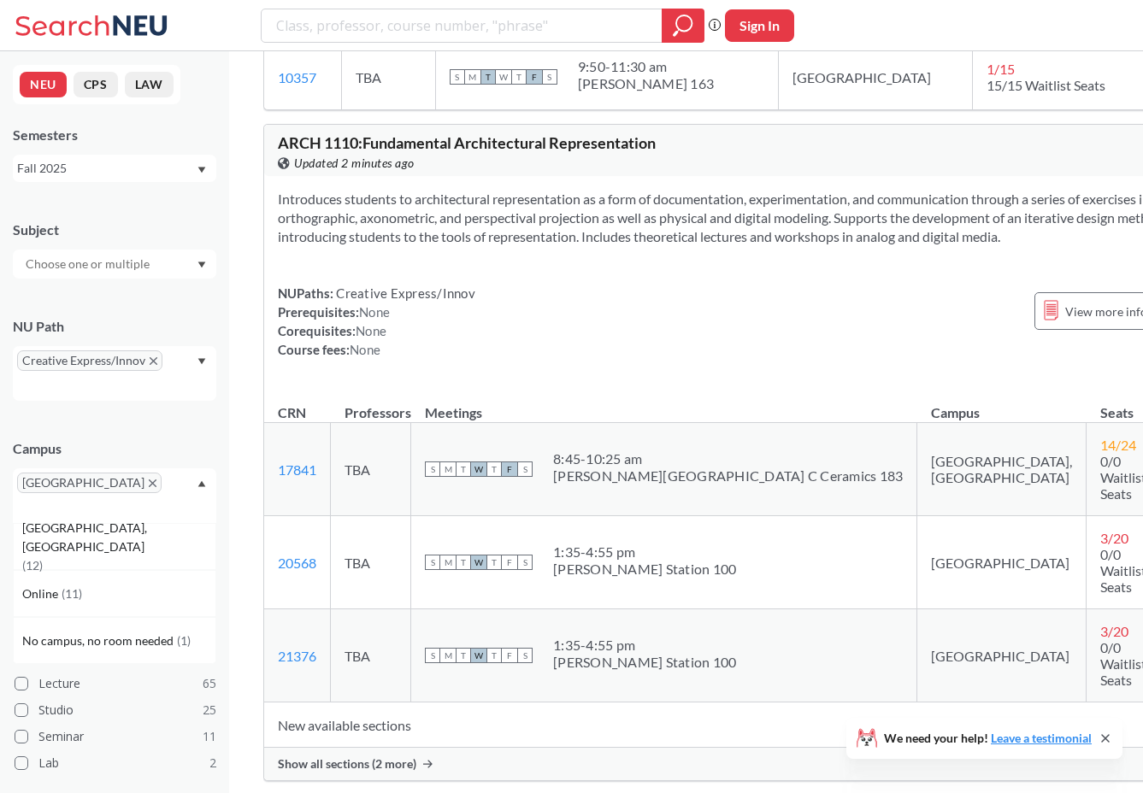
scroll to position [1437, 0]
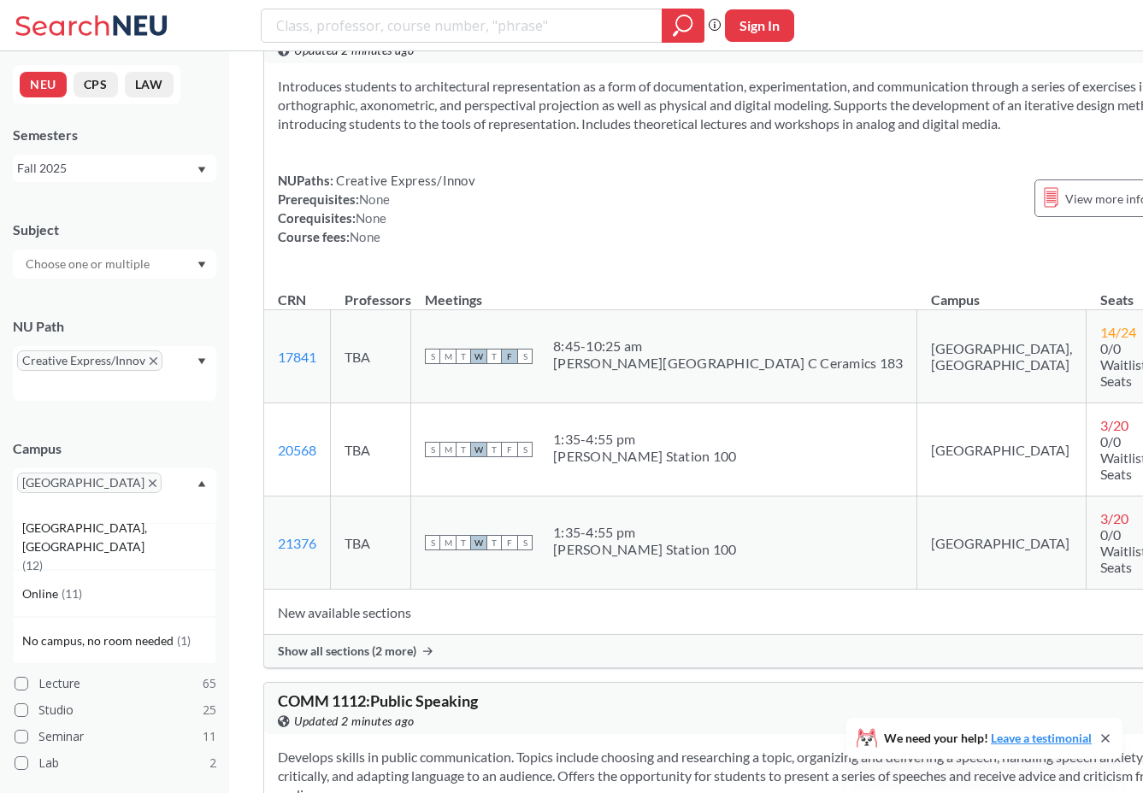
click at [410, 458] on td "TBA" at bounding box center [371, 449] width 80 height 93
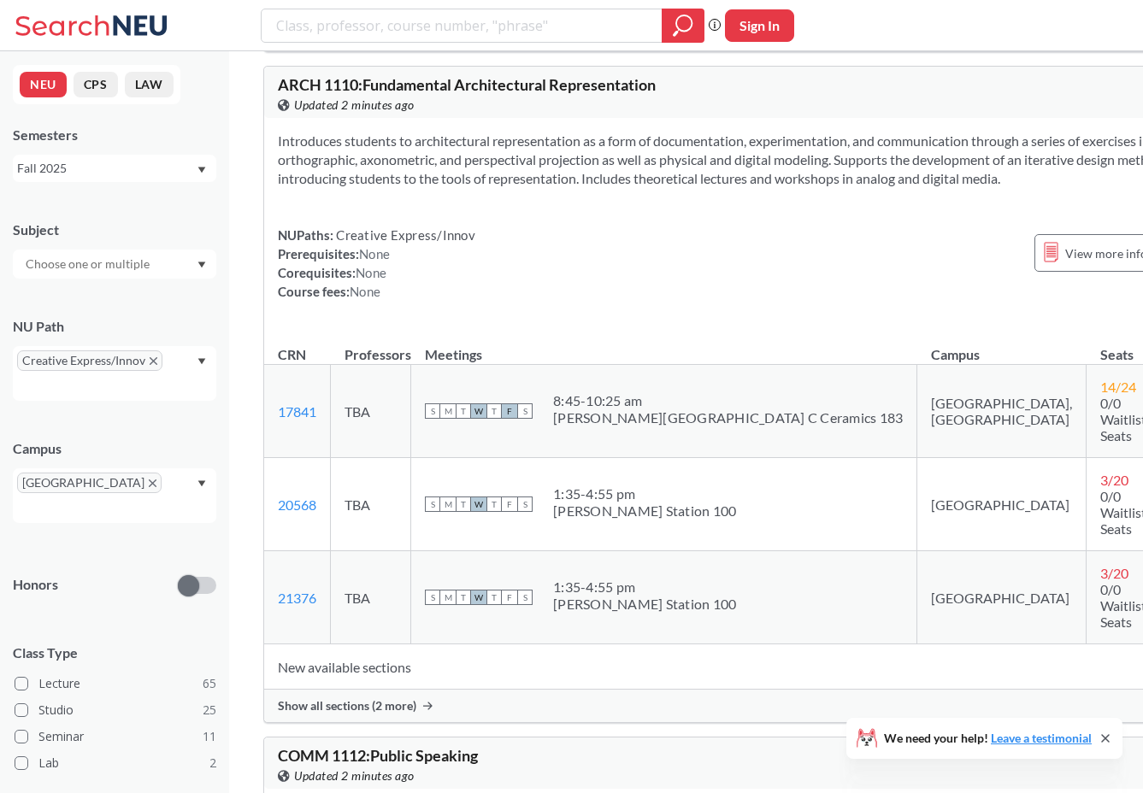
scroll to position [1379, 0]
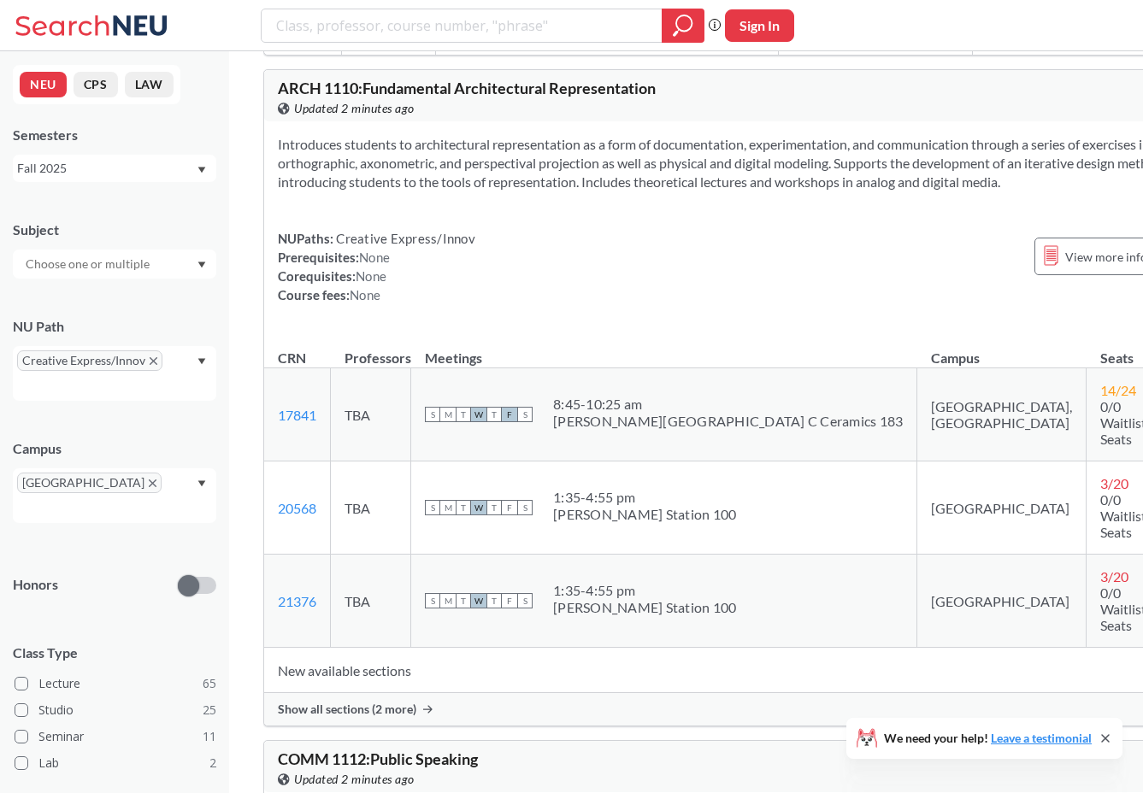
click at [1040, 304] on div "NUPaths: Creative Express/Innov Prerequisites: None Corequisites: None Course f…" at bounding box center [753, 266] width 951 height 75
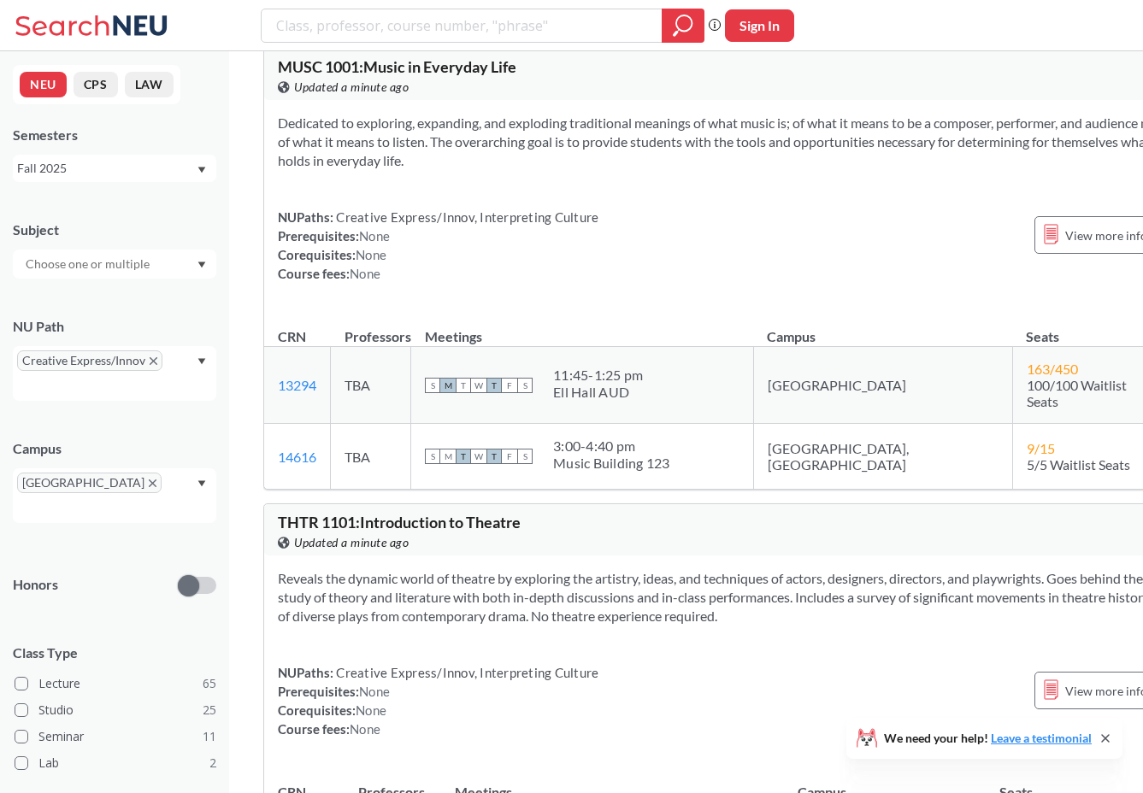
scroll to position [0, 0]
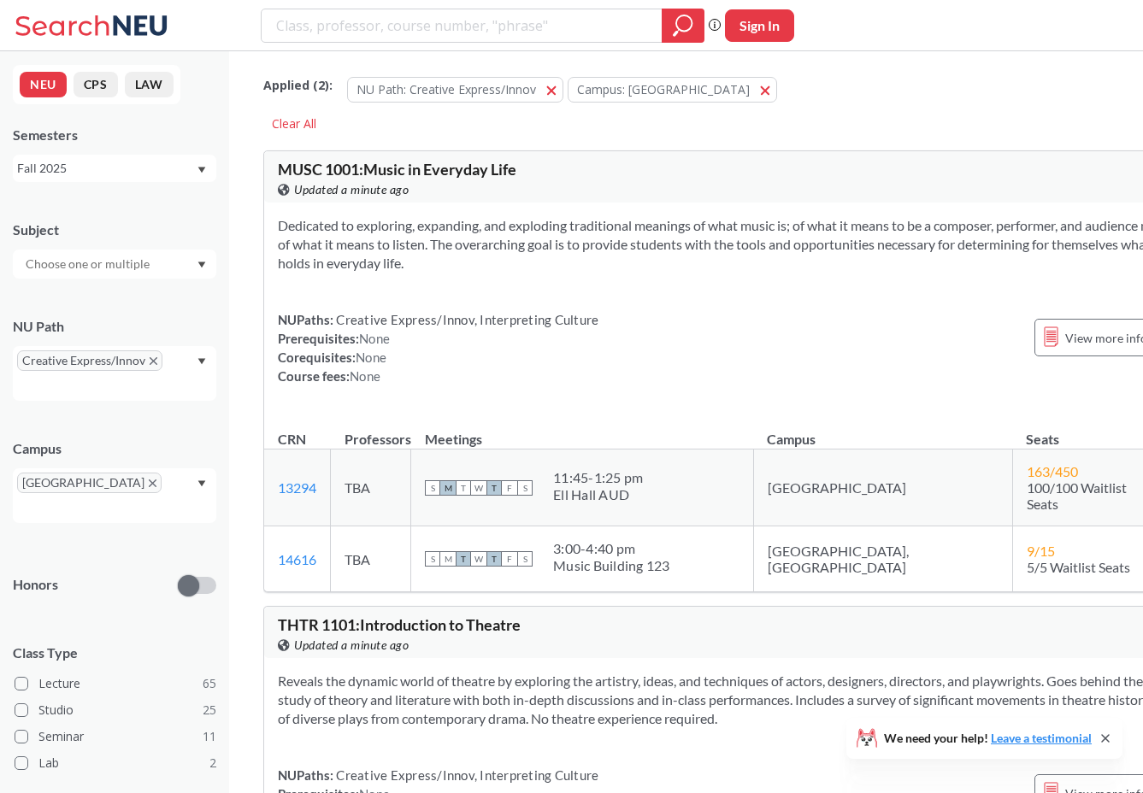
click at [441, 164] on span "MUSC 1001 : Music in Everyday Life" at bounding box center [397, 169] width 238 height 19
copy div "MUSC 1001 : Music in Everyday Life View this course on Banner."
click at [584, 185] on div "View this course on Banner. Updated 2 minutes ago" at bounding box center [515, 189] width 475 height 19
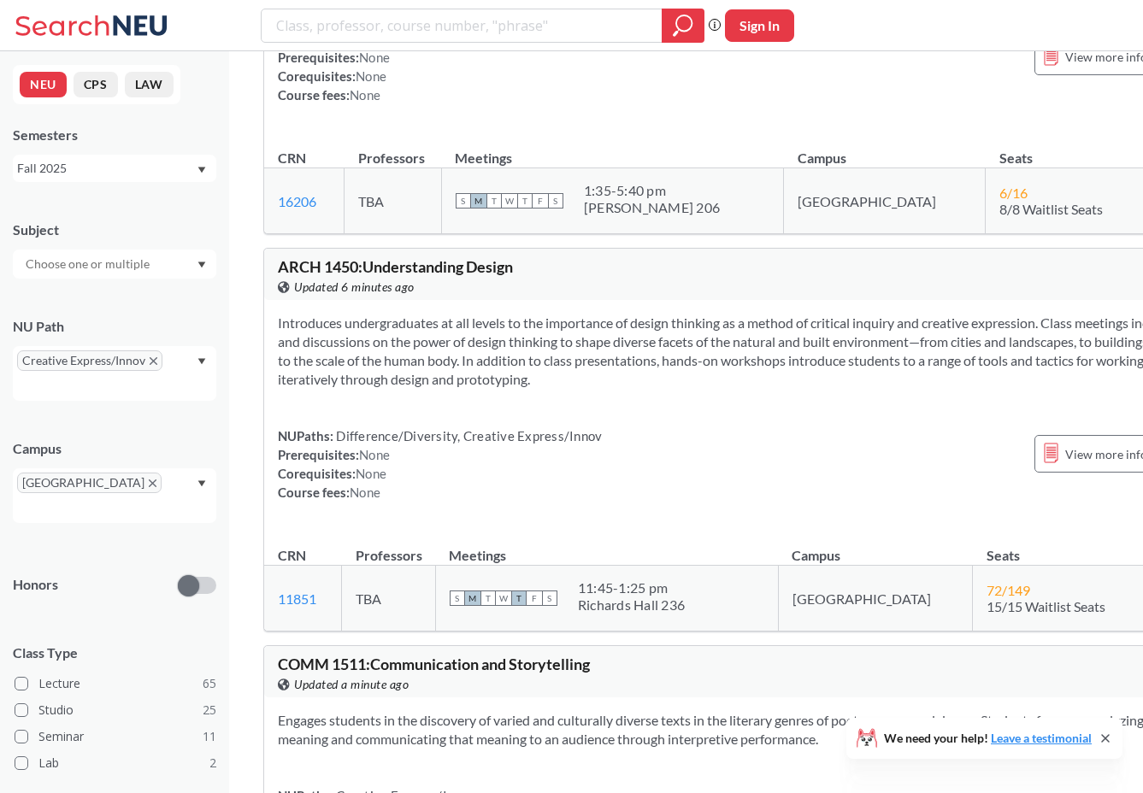
scroll to position [14800, 0]
click at [364, 256] on span "ARCH 1450 : Understanding Design" at bounding box center [395, 265] width 235 height 19
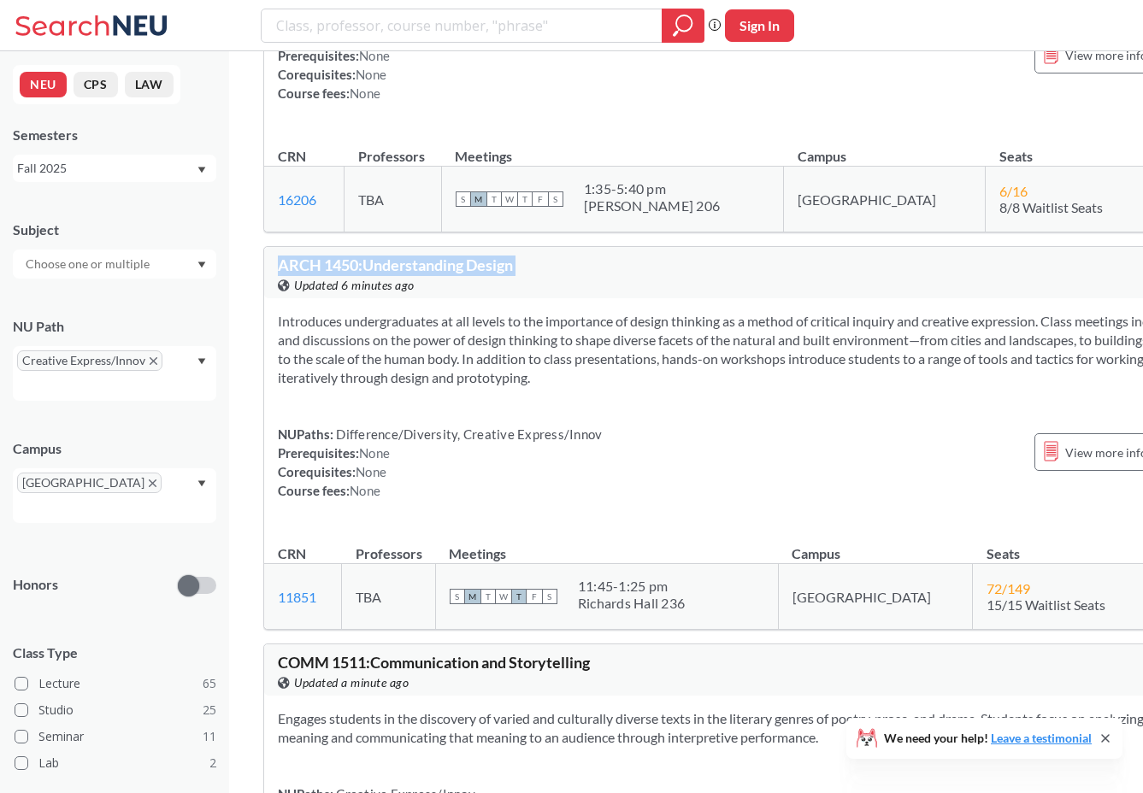
click at [364, 256] on span "ARCH 1450 : Understanding Design" at bounding box center [395, 265] width 235 height 19
click at [519, 329] on section "Introduces undergraduates at all levels to the importance of design thinking as…" at bounding box center [753, 349] width 951 height 75
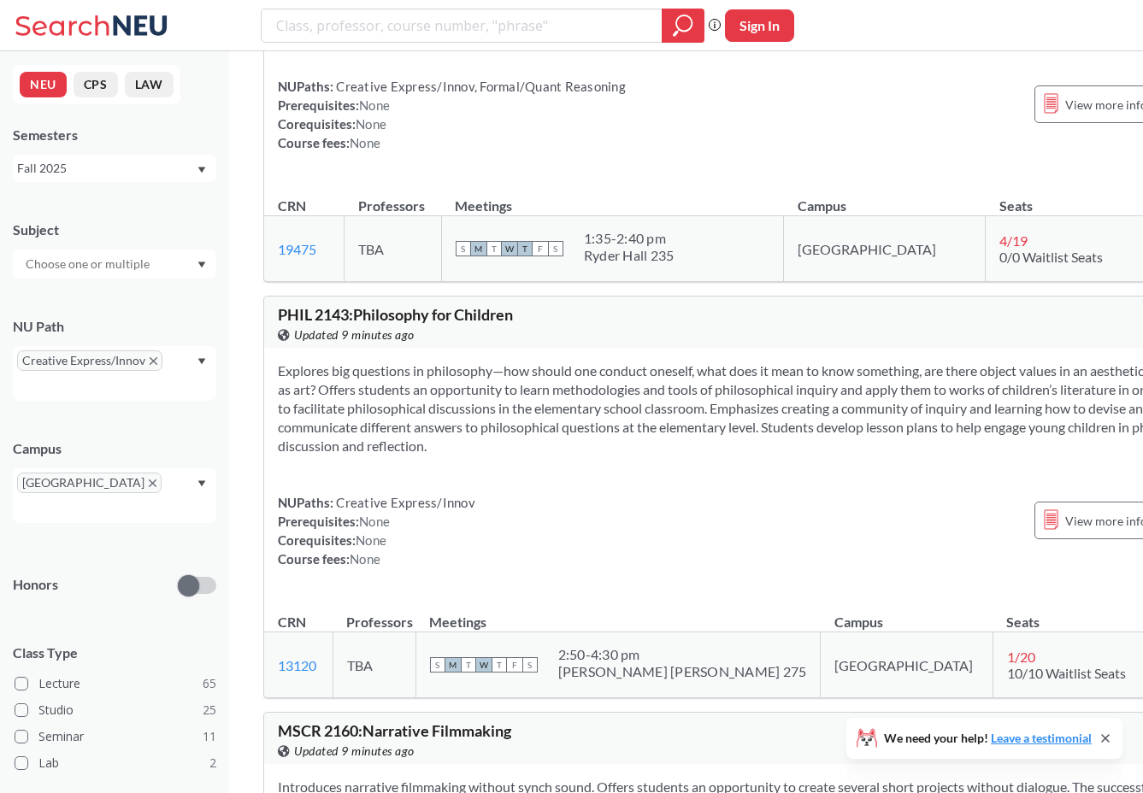
scroll to position [16871, 0]
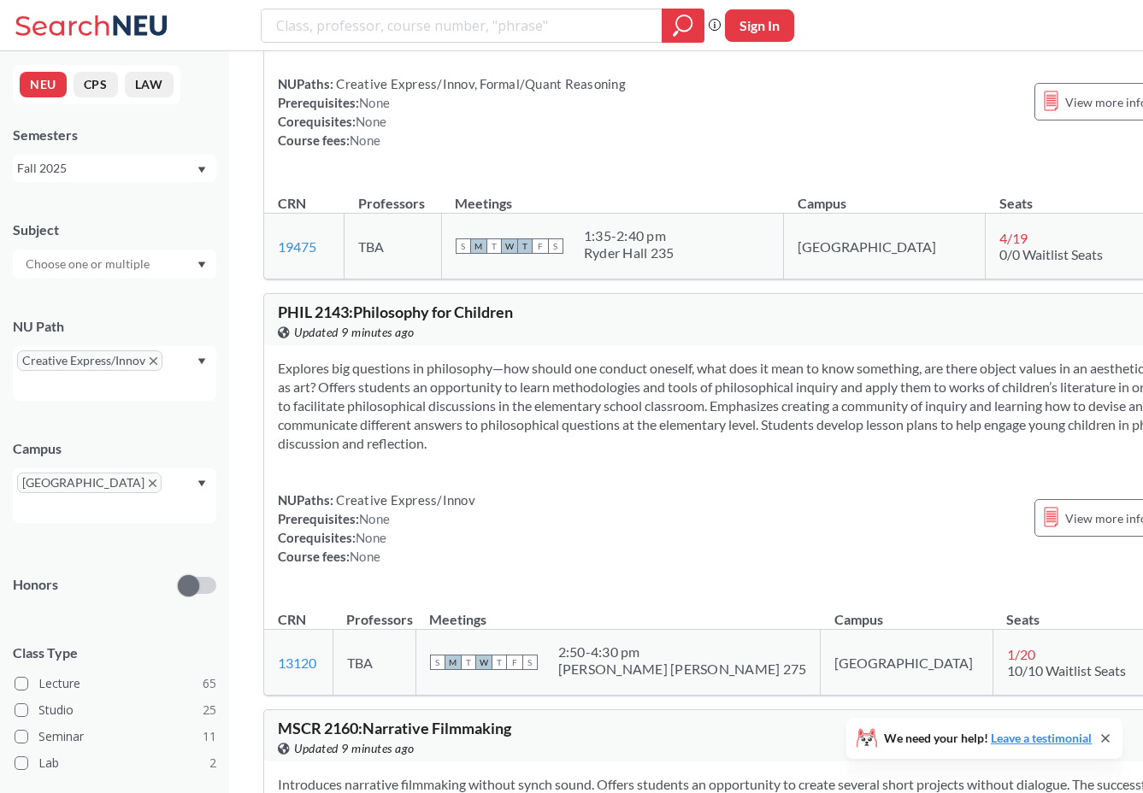
click at [344, 321] on span "PHIL 2143 : Philosophy for Children" at bounding box center [395, 312] width 235 height 19
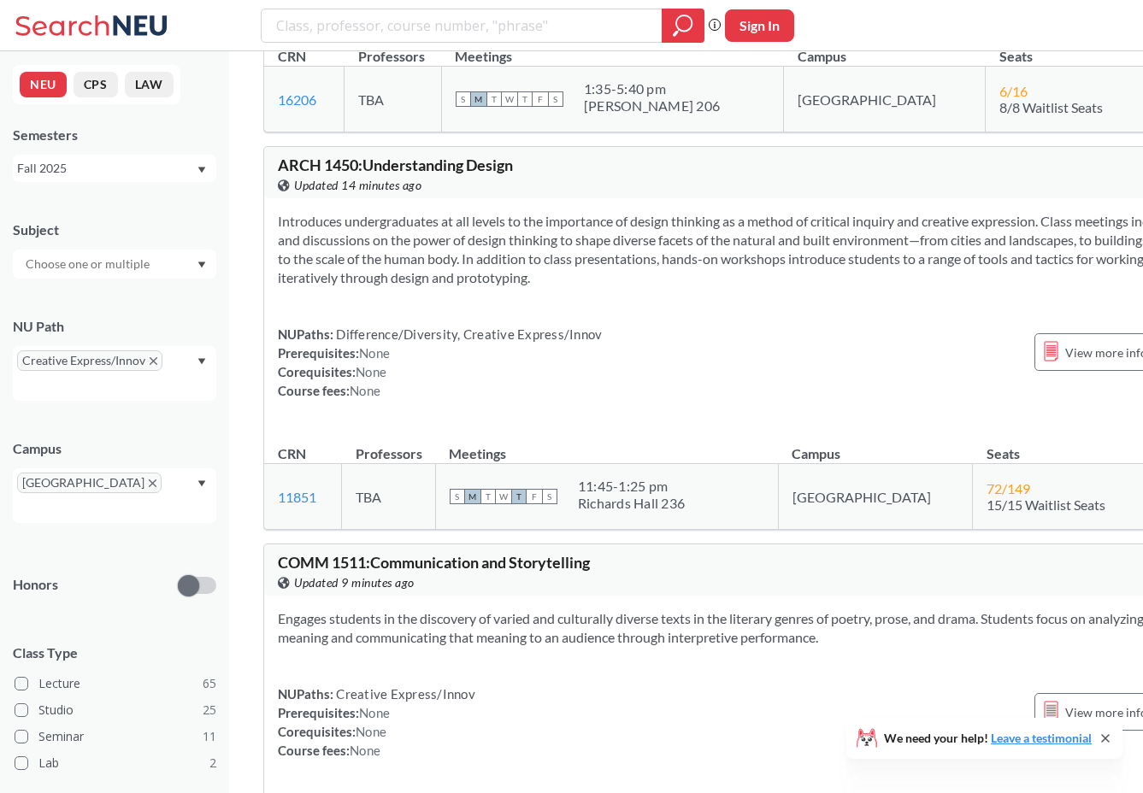
scroll to position [15285, 0]
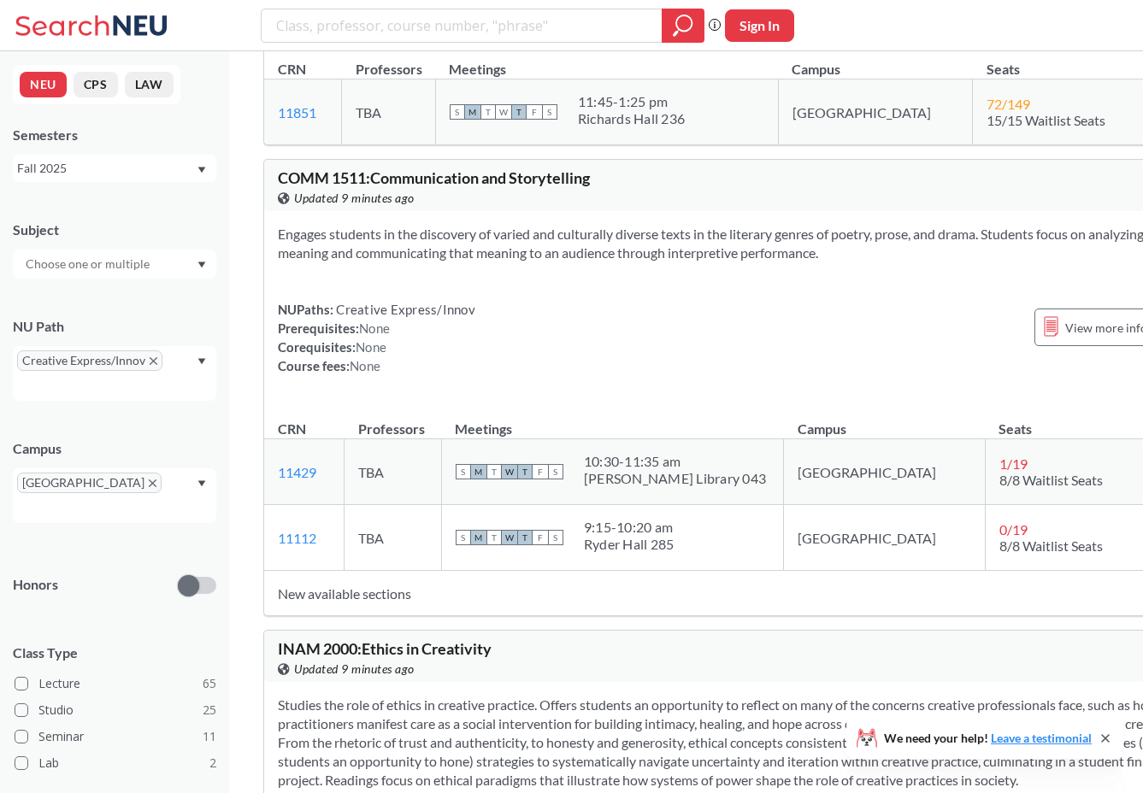
click at [180, 267] on div at bounding box center [114, 264] width 203 height 29
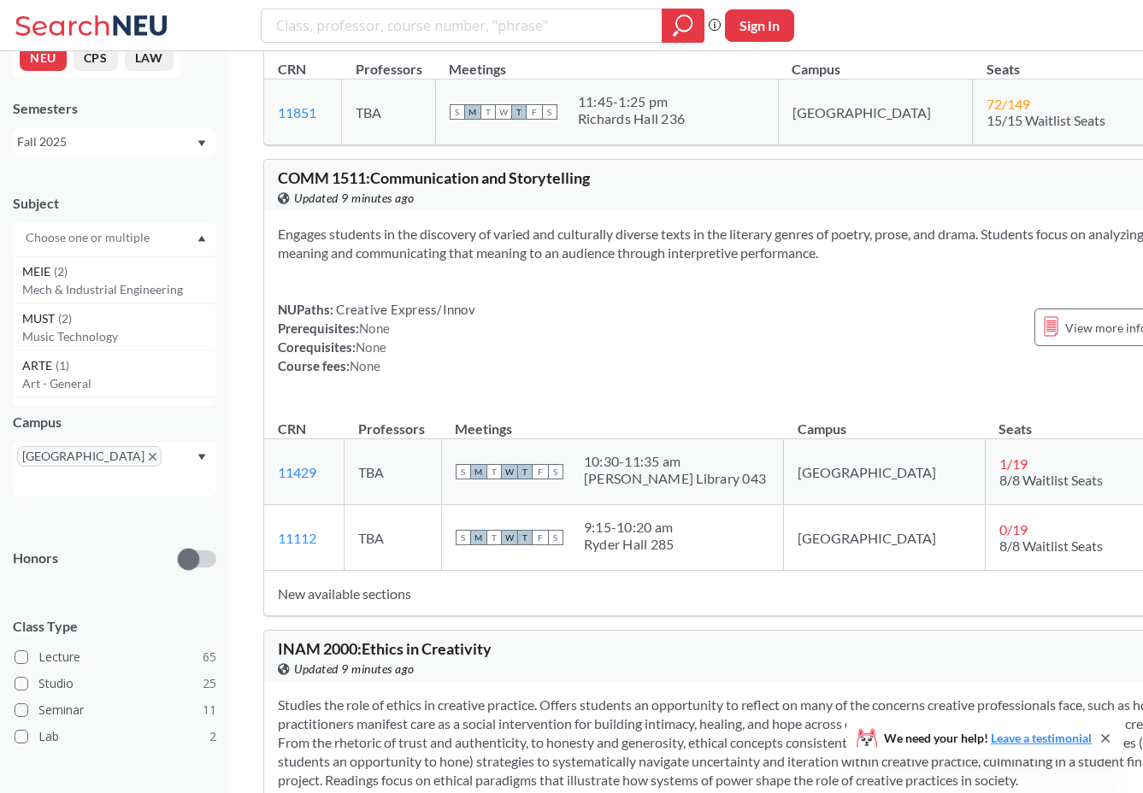
scroll to position [666, 0]
click at [106, 347] on div "ARTE ( 1 )" at bounding box center [118, 353] width 193 height 19
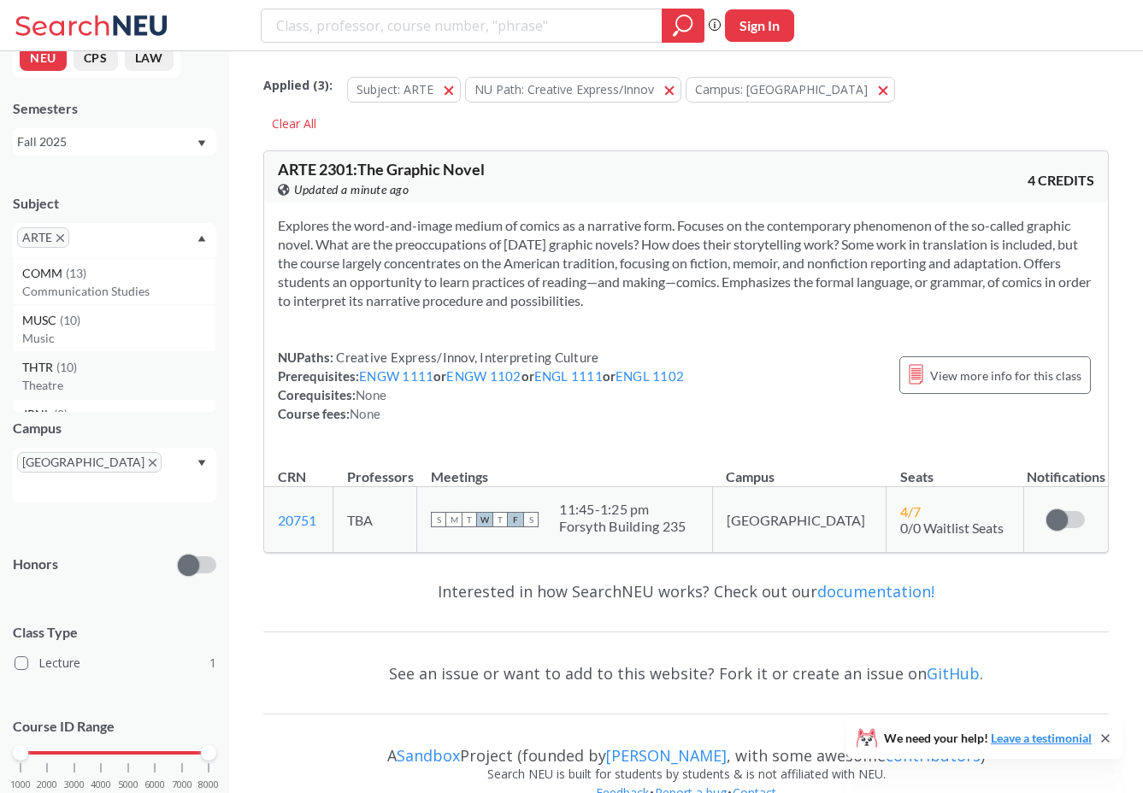
scroll to position [67, 0]
click at [56, 235] on icon "X to remove pill" at bounding box center [60, 238] width 8 height 8
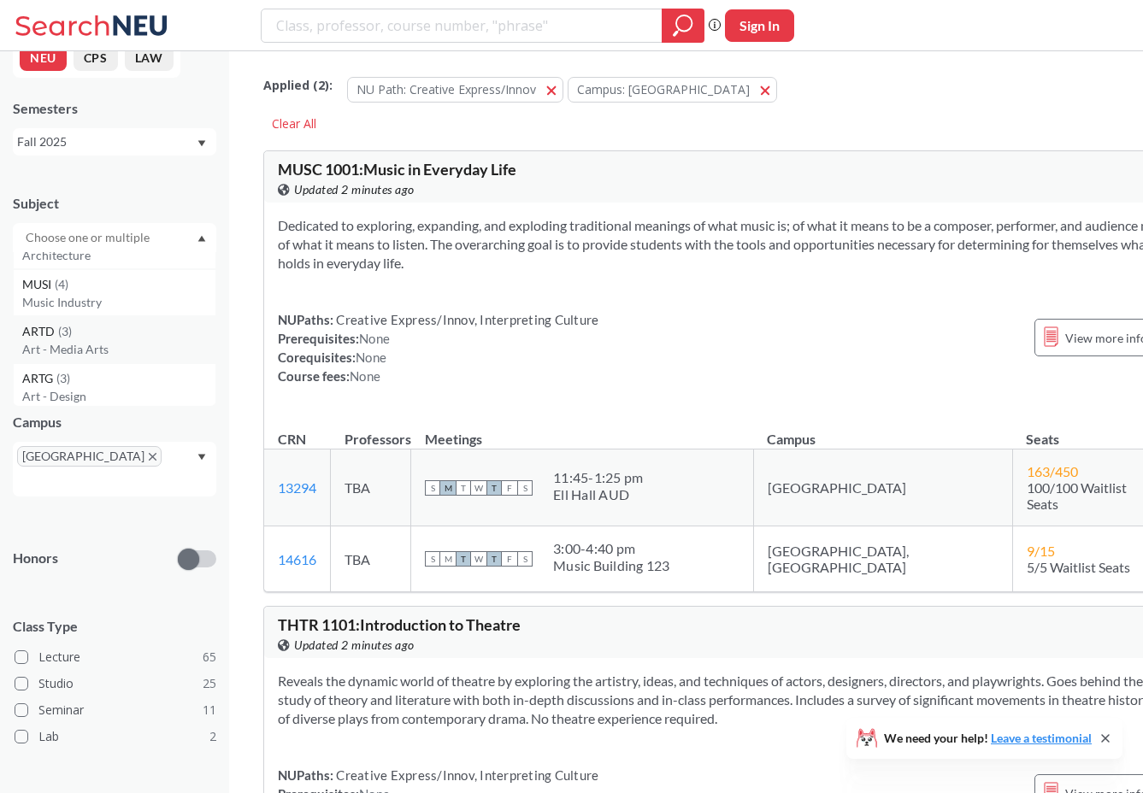
scroll to position [425, 0]
click at [105, 326] on p "Art - Media Arts" at bounding box center [118, 330] width 193 height 17
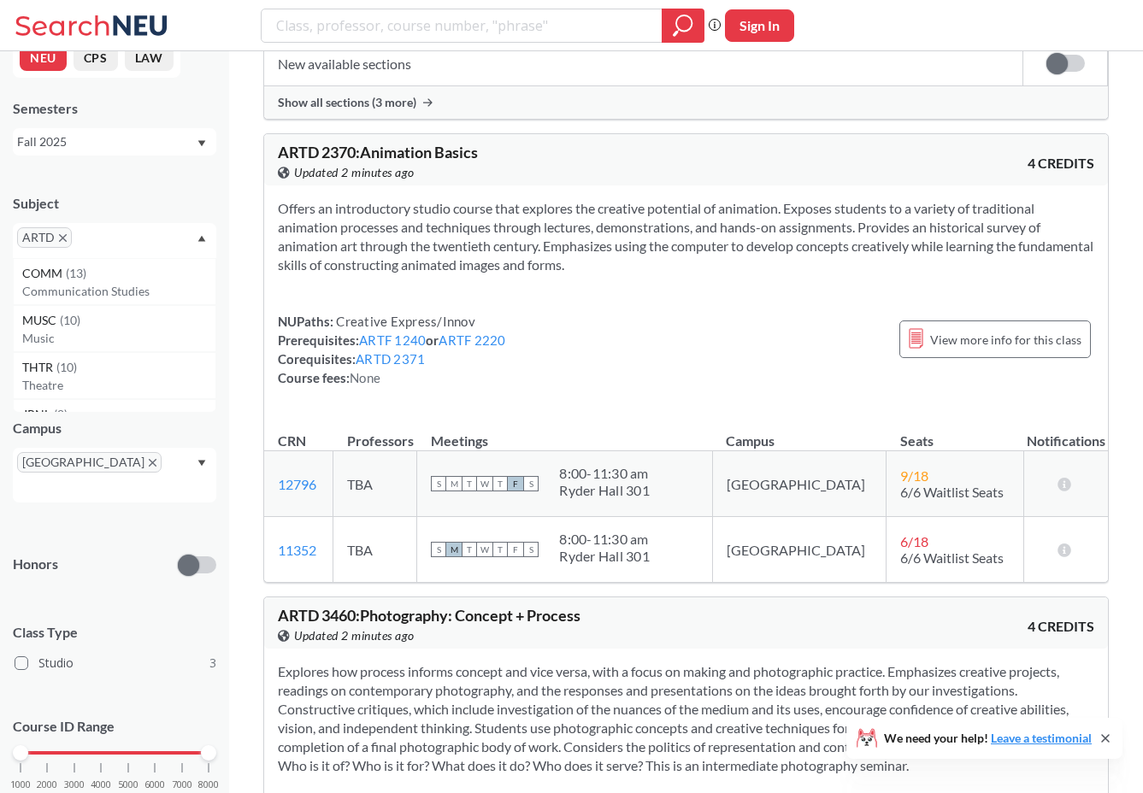
scroll to position [629, 0]
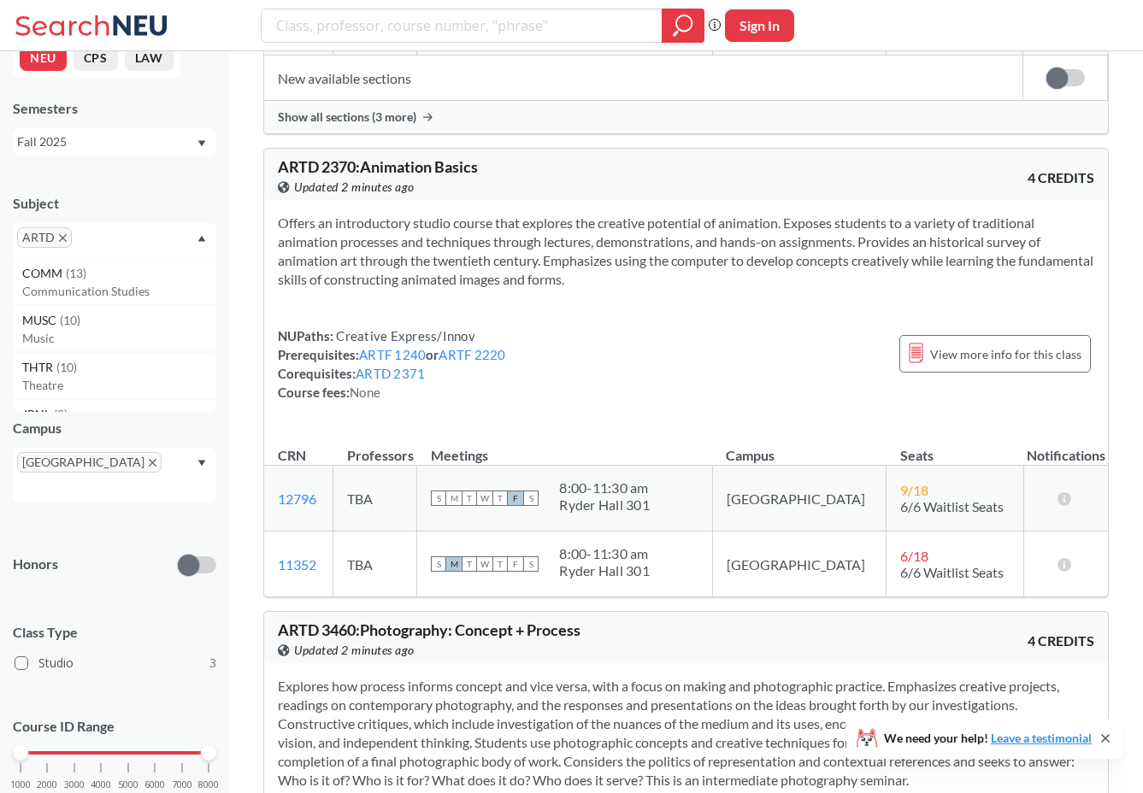
click at [53, 231] on span "ARTD" at bounding box center [44, 237] width 55 height 21
click at [60, 232] on span "ARTD" at bounding box center [44, 237] width 55 height 21
click at [62, 238] on icon "X to remove pill" at bounding box center [63, 238] width 8 height 8
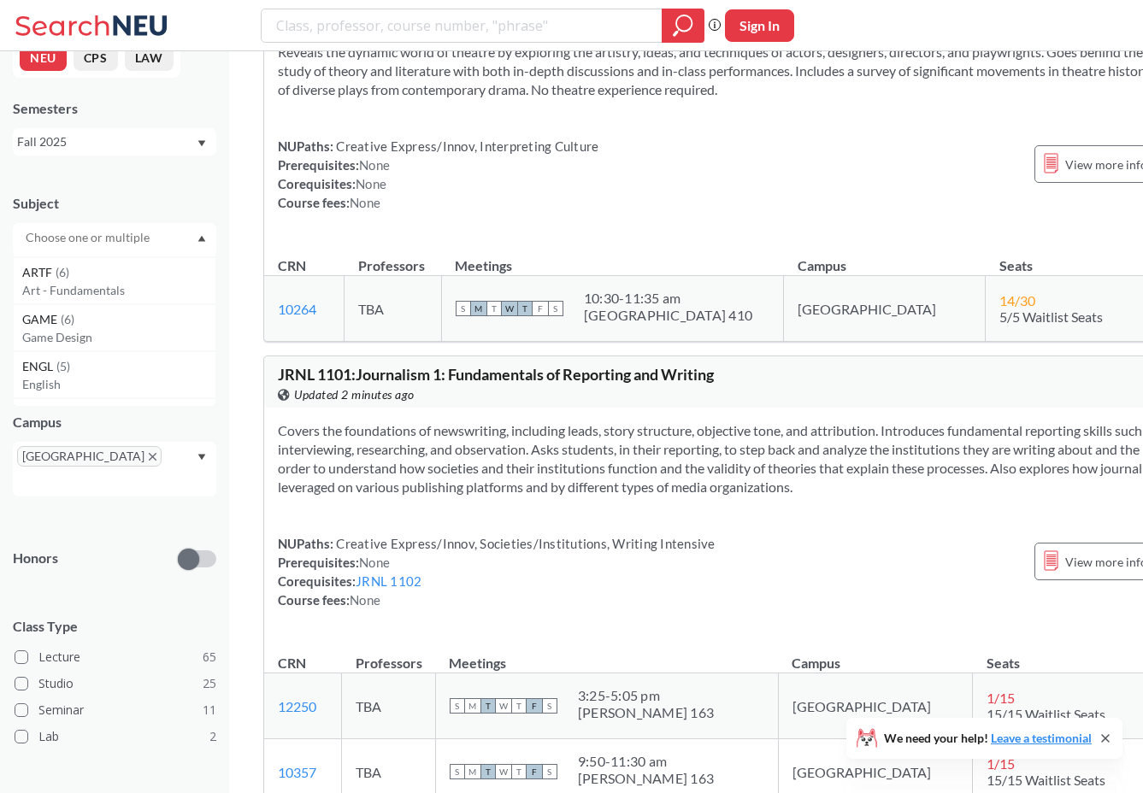
scroll to position [188, 0]
click at [80, 285] on p "Art - Fundamentals" at bounding box center [118, 285] width 193 height 17
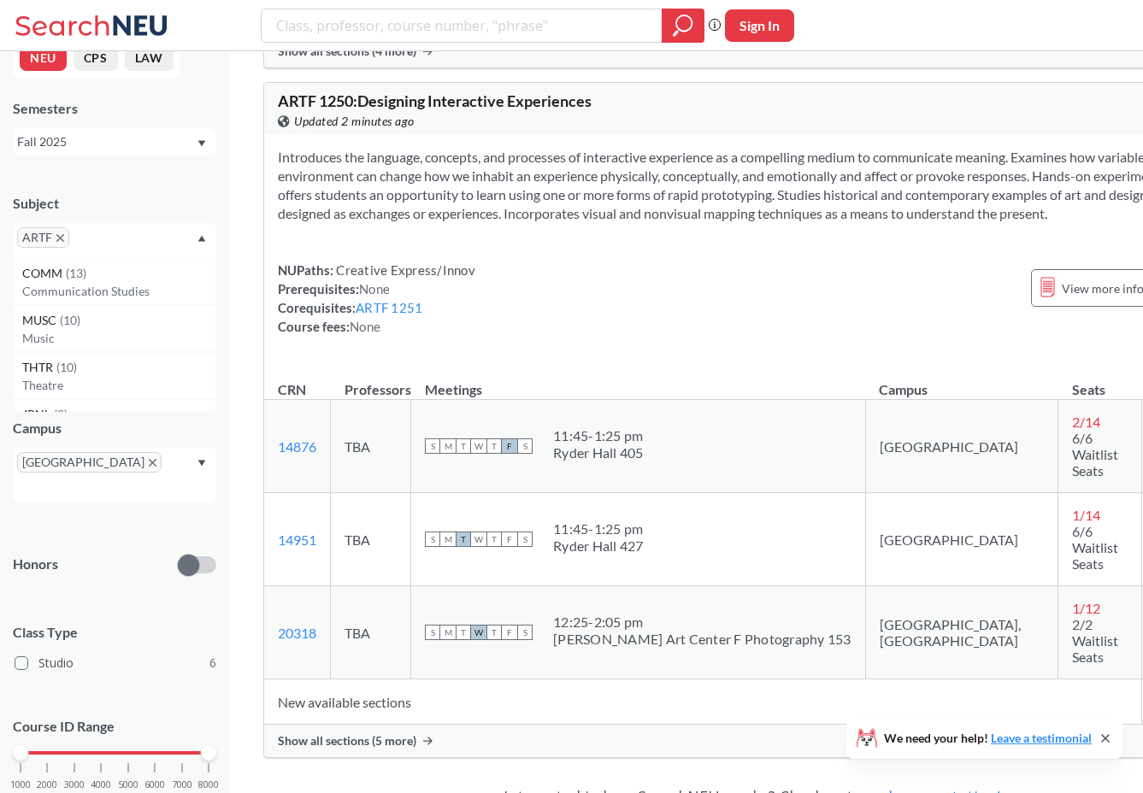
scroll to position [3313, 0]
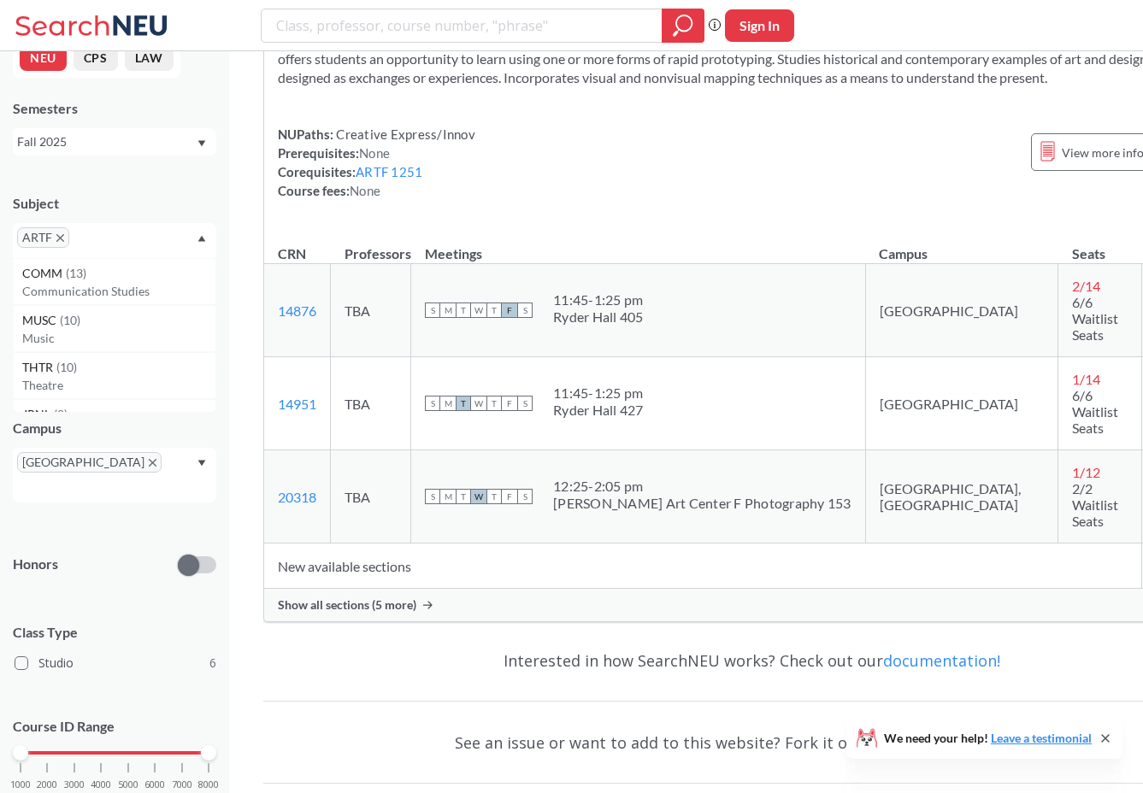
click at [62, 241] on icon "X to remove pill" at bounding box center [60, 238] width 8 height 8
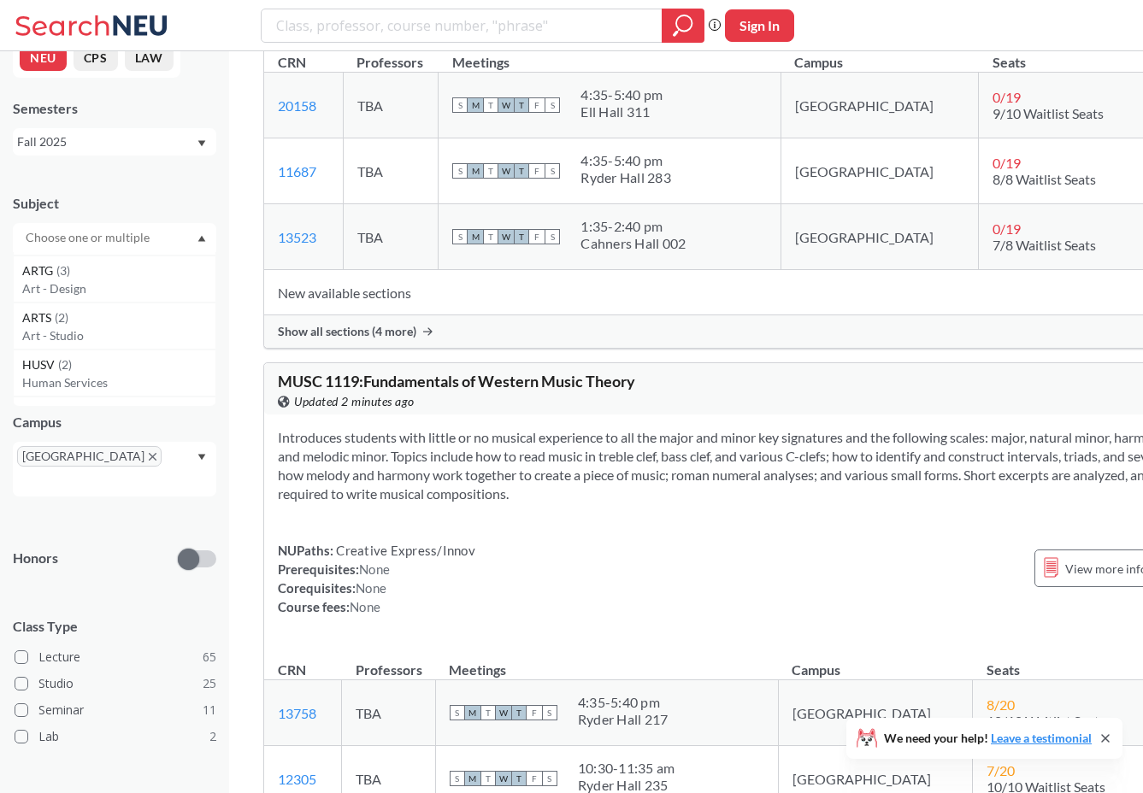
scroll to position [517, 0]
click at [76, 321] on div "ARTS ( 2 )" at bounding box center [118, 314] width 193 height 19
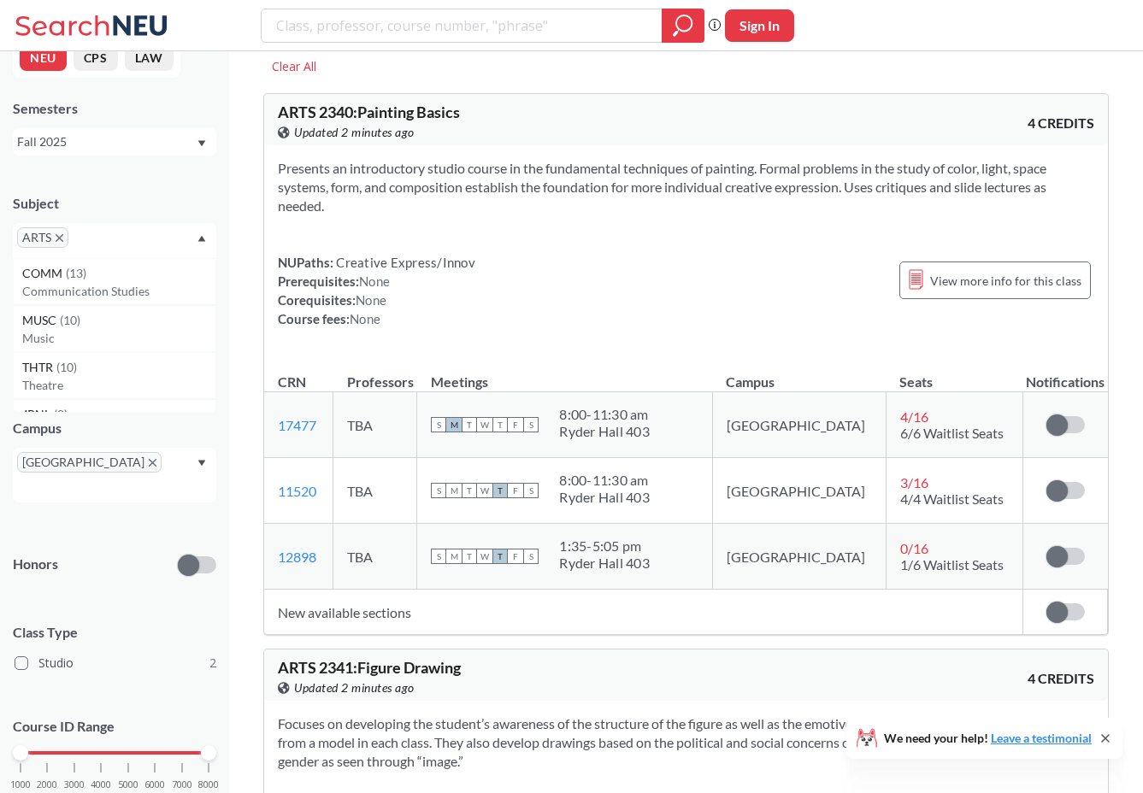
scroll to position [76, 0]
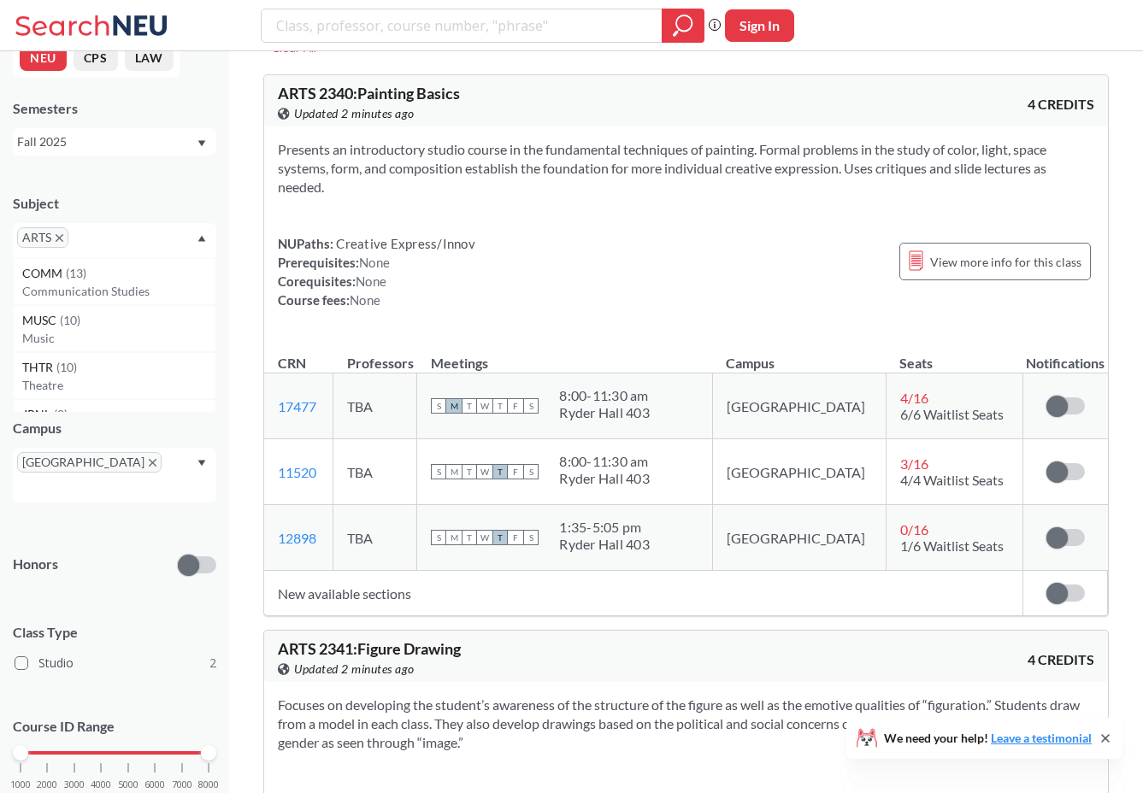
click at [62, 232] on span "ARTS" at bounding box center [42, 237] width 51 height 21
click at [62, 239] on icon "X to remove pill" at bounding box center [60, 238] width 8 height 8
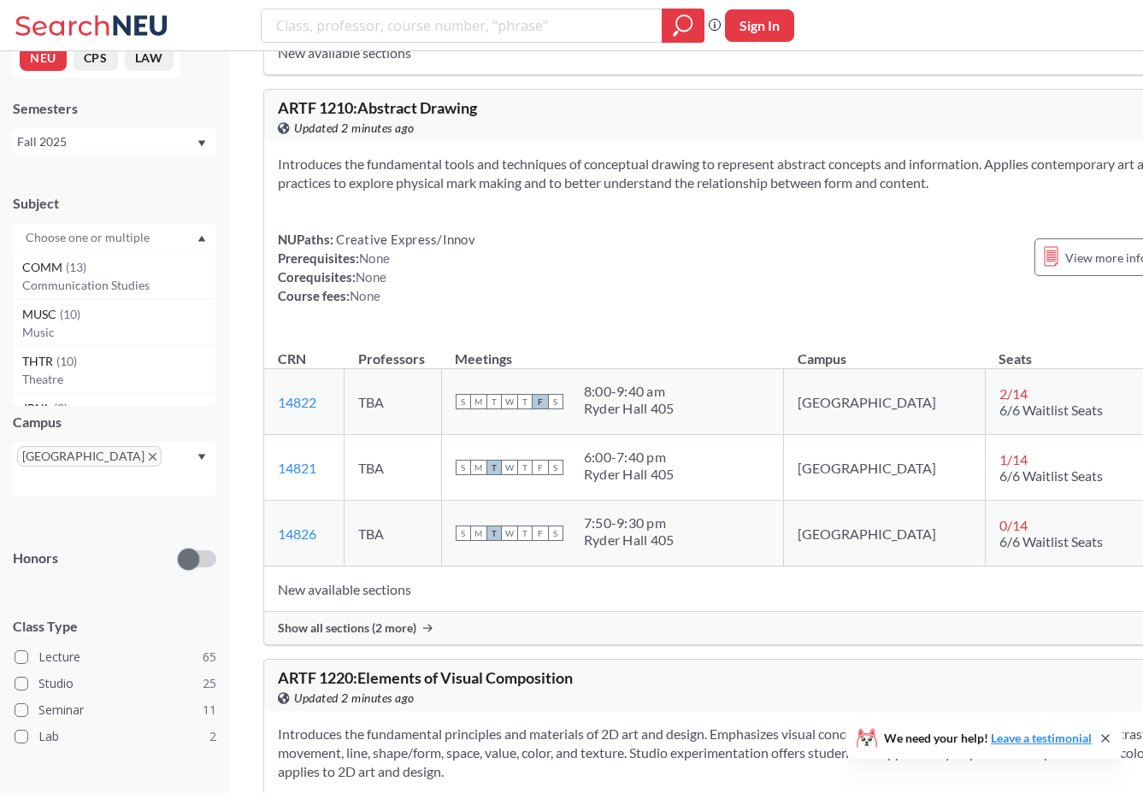
scroll to position [10026, 0]
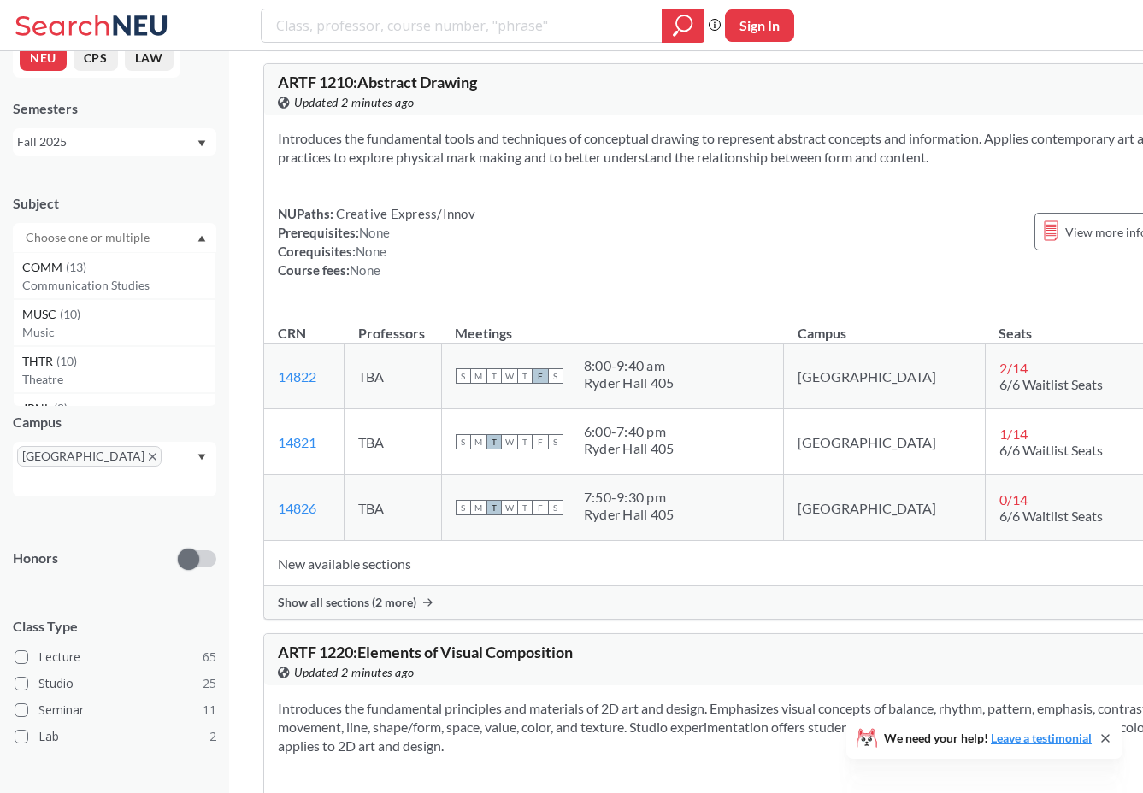
click at [149, 458] on icon "X to remove pill" at bounding box center [153, 457] width 8 height 8
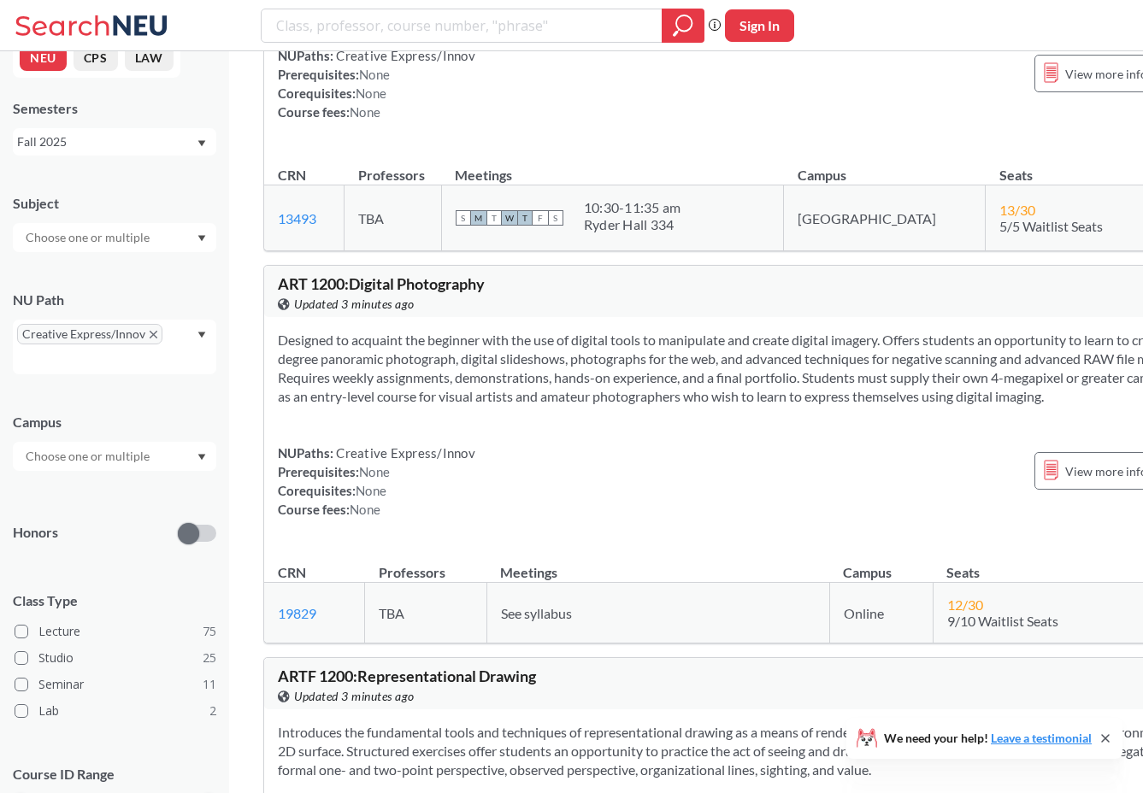
scroll to position [9186, 0]
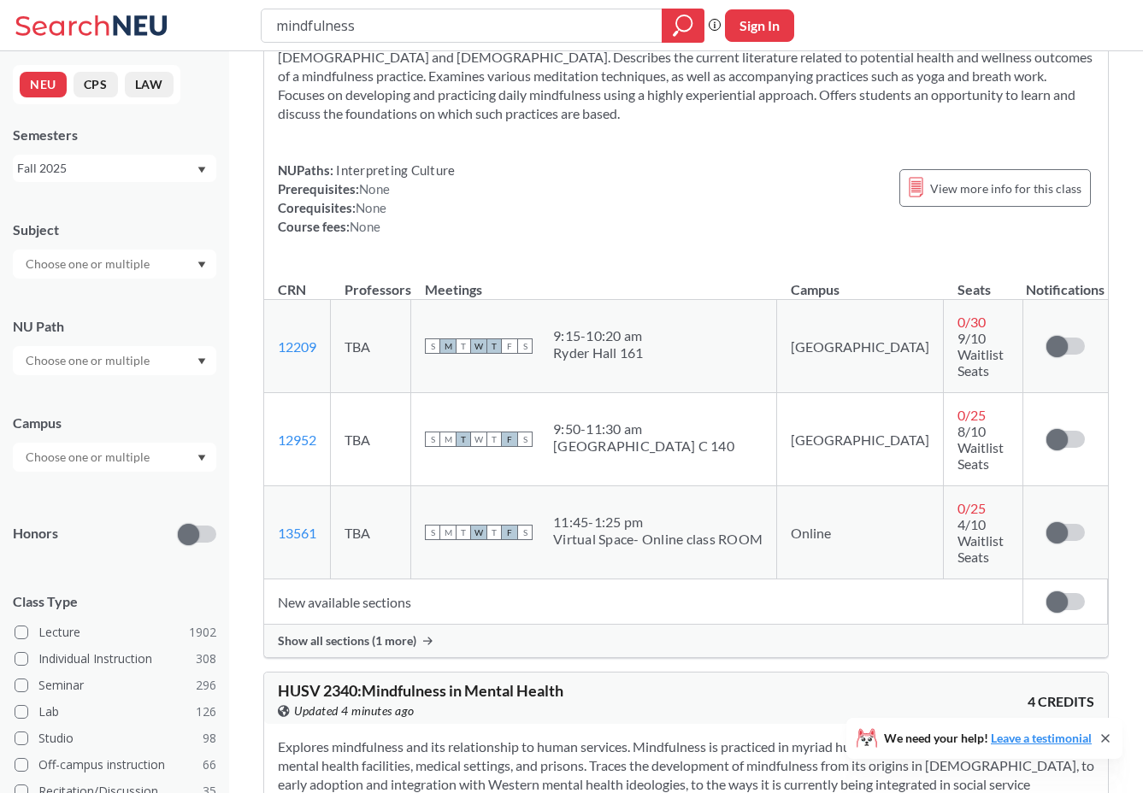
scroll to position [114, 0]
